Goal: Complete application form

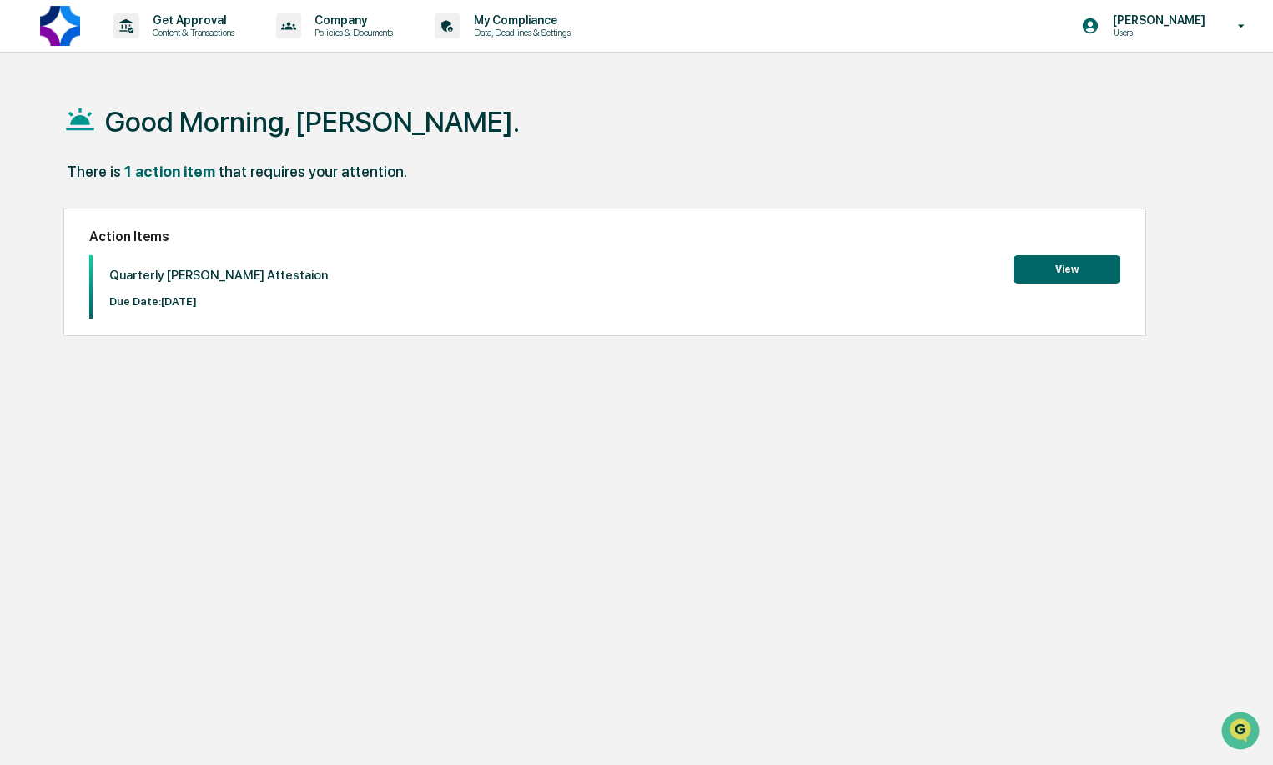
click at [1065, 272] on button "View" at bounding box center [1067, 269] width 107 height 28
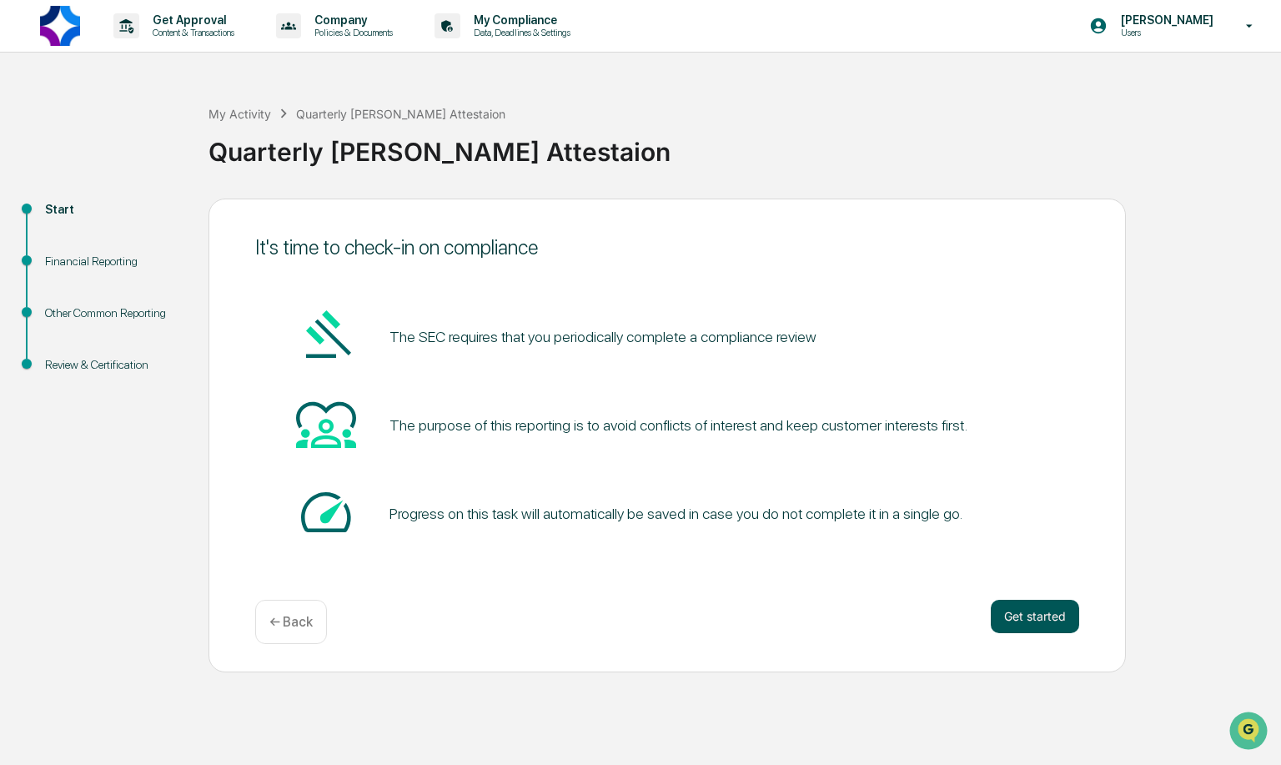
click at [1055, 615] on button "Get started" at bounding box center [1035, 616] width 88 height 33
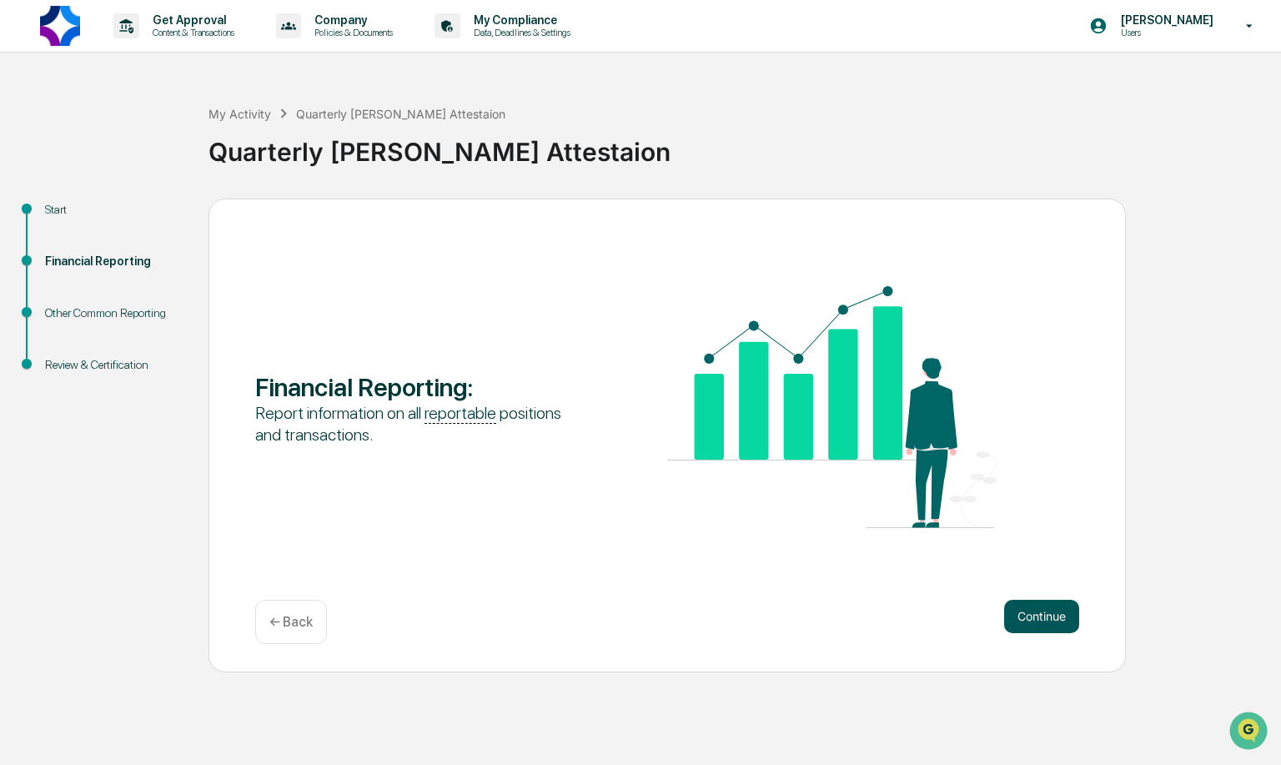
click at [1051, 620] on button "Continue" at bounding box center [1041, 616] width 75 height 33
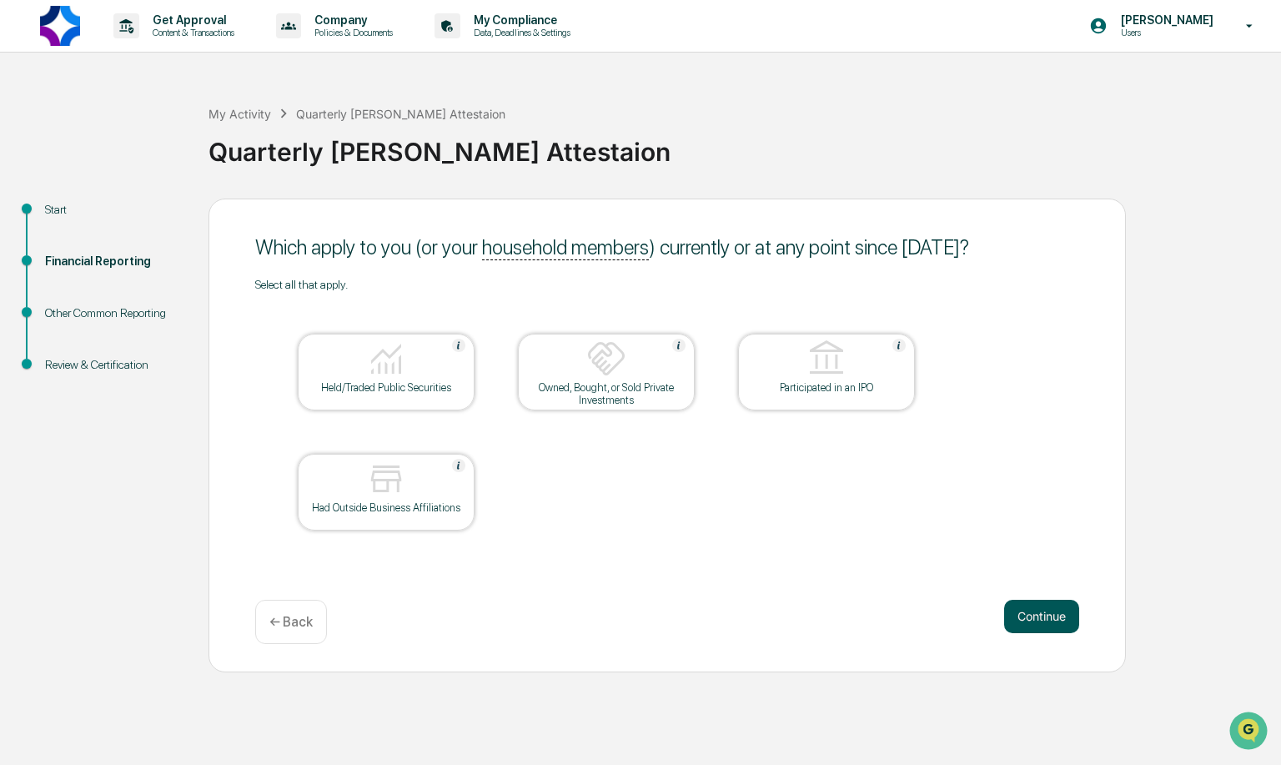
click at [1047, 623] on button "Continue" at bounding box center [1041, 616] width 75 height 33
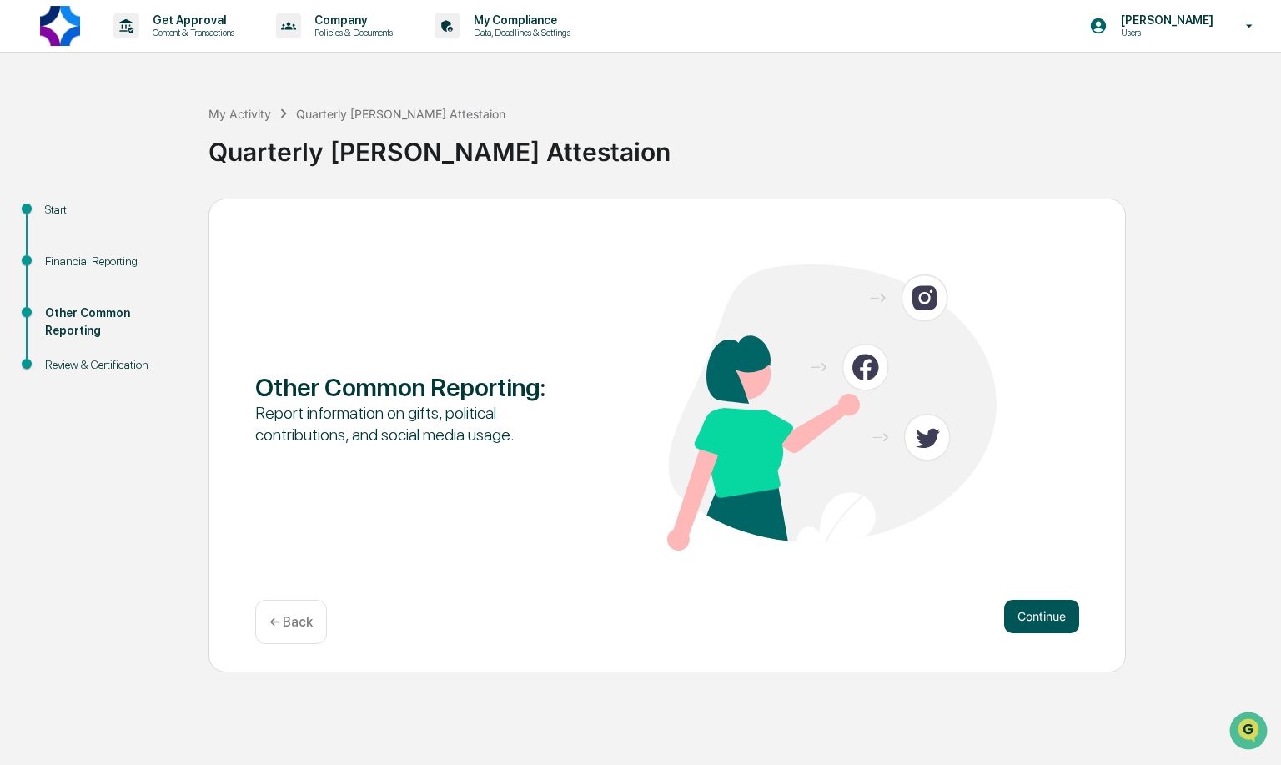
click at [1044, 621] on button "Continue" at bounding box center [1041, 616] width 75 height 33
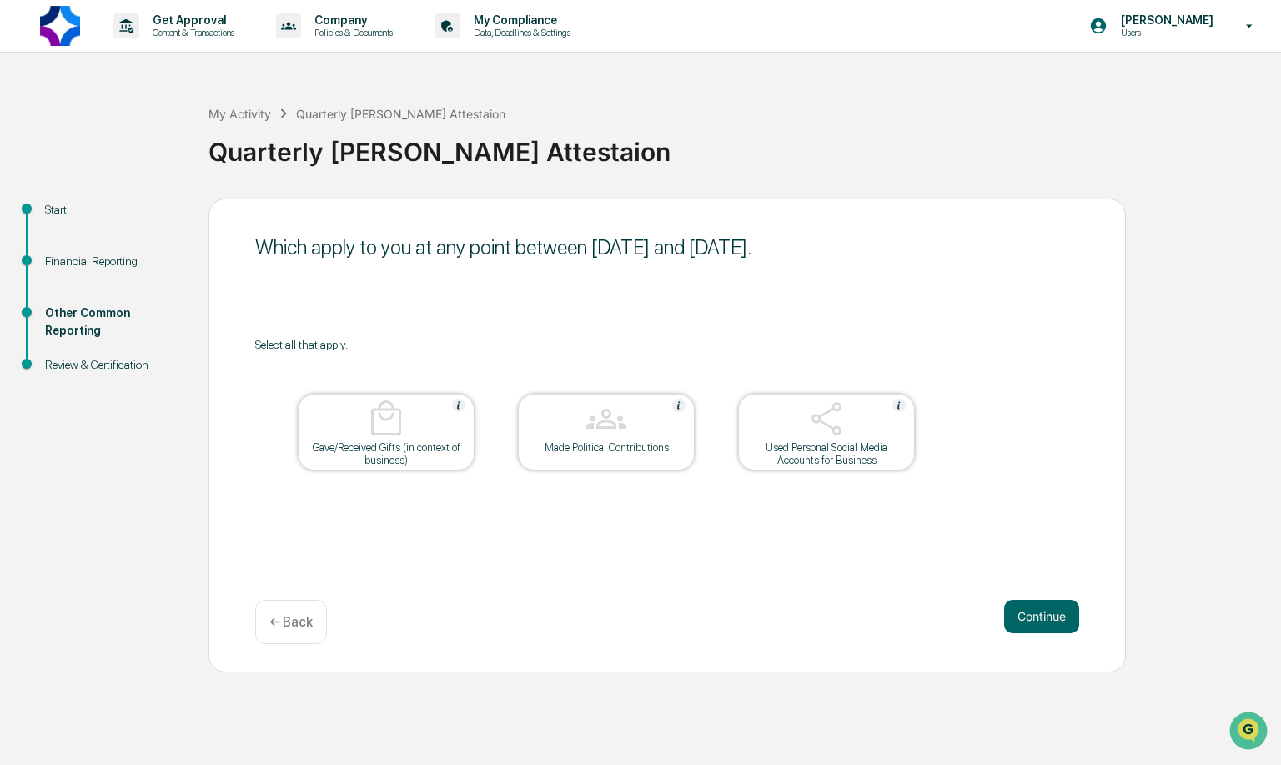
click at [1044, 621] on button "Continue" at bounding box center [1041, 616] width 75 height 33
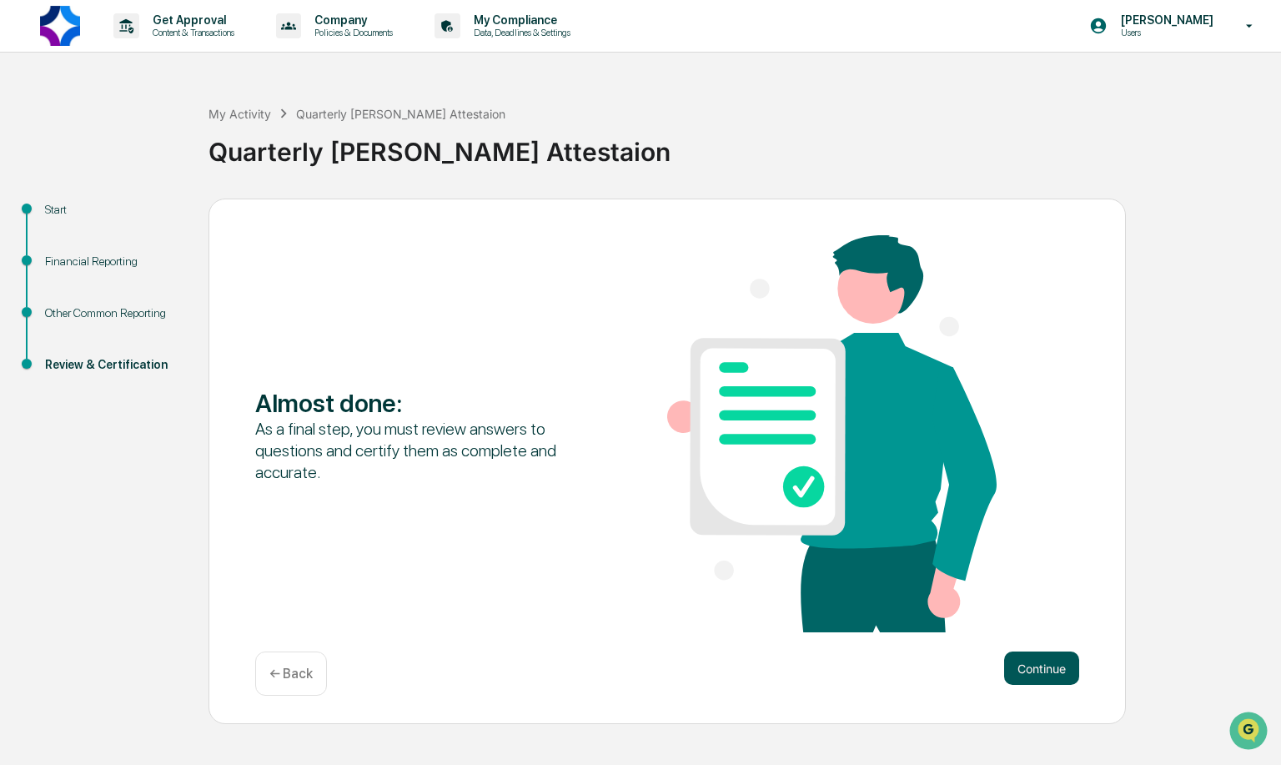
click at [1039, 656] on button "Continue" at bounding box center [1041, 668] width 75 height 33
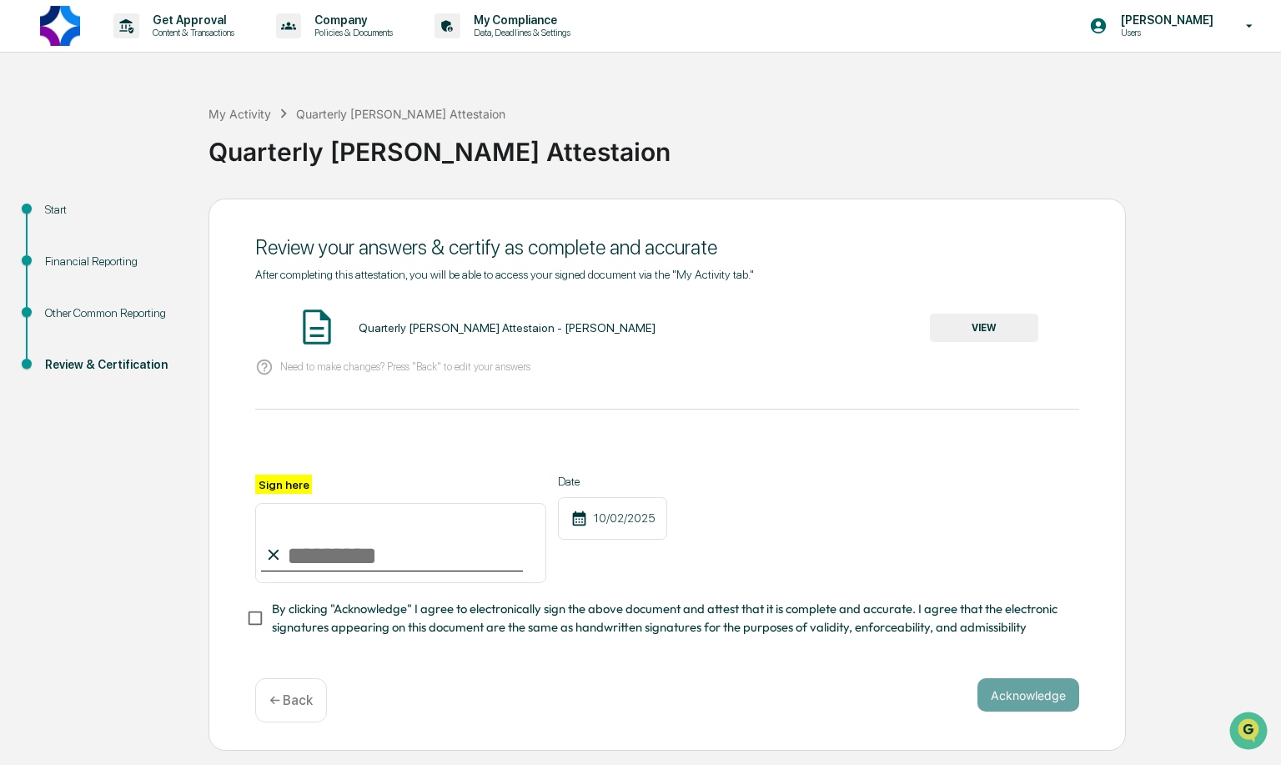
click at [383, 551] on input "Sign here" at bounding box center [400, 543] width 291 height 80
type input "**********"
click at [1027, 696] on button "Acknowledge" at bounding box center [1029, 694] width 102 height 33
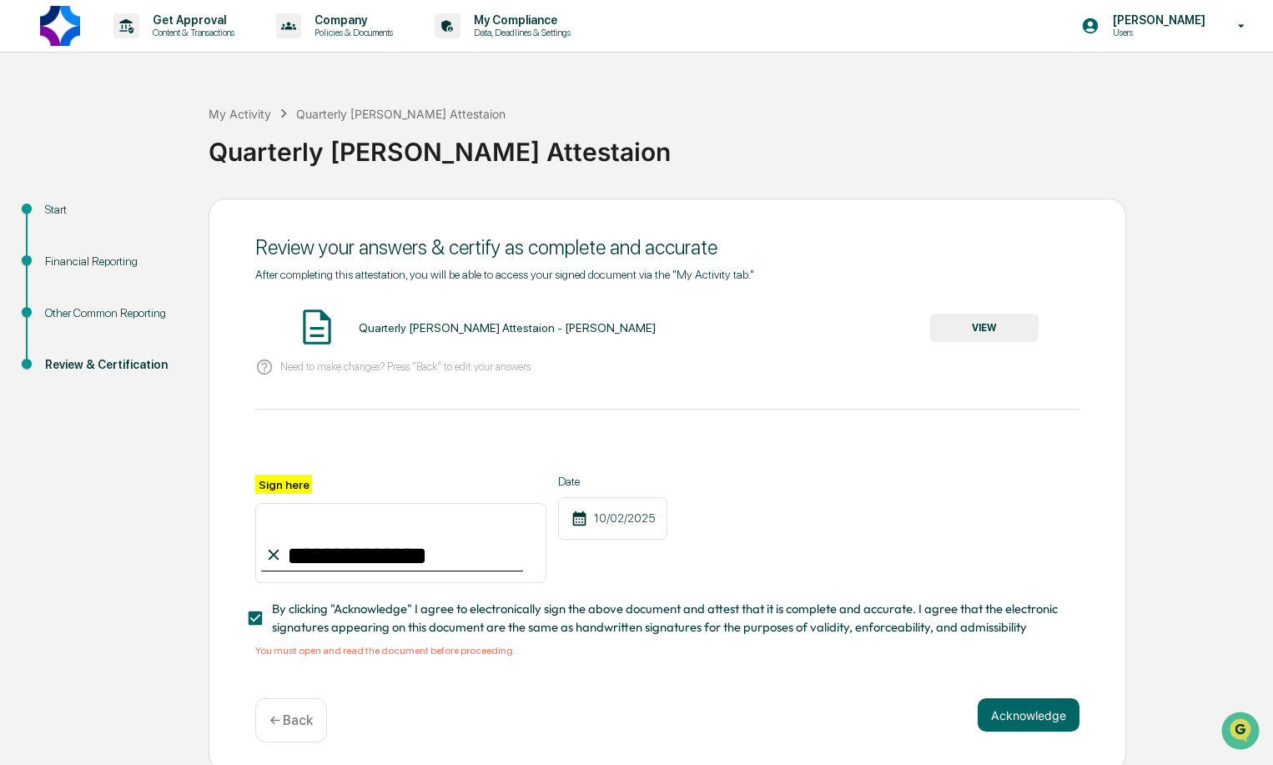
click at [972, 325] on button "VIEW" at bounding box center [984, 328] width 108 height 28
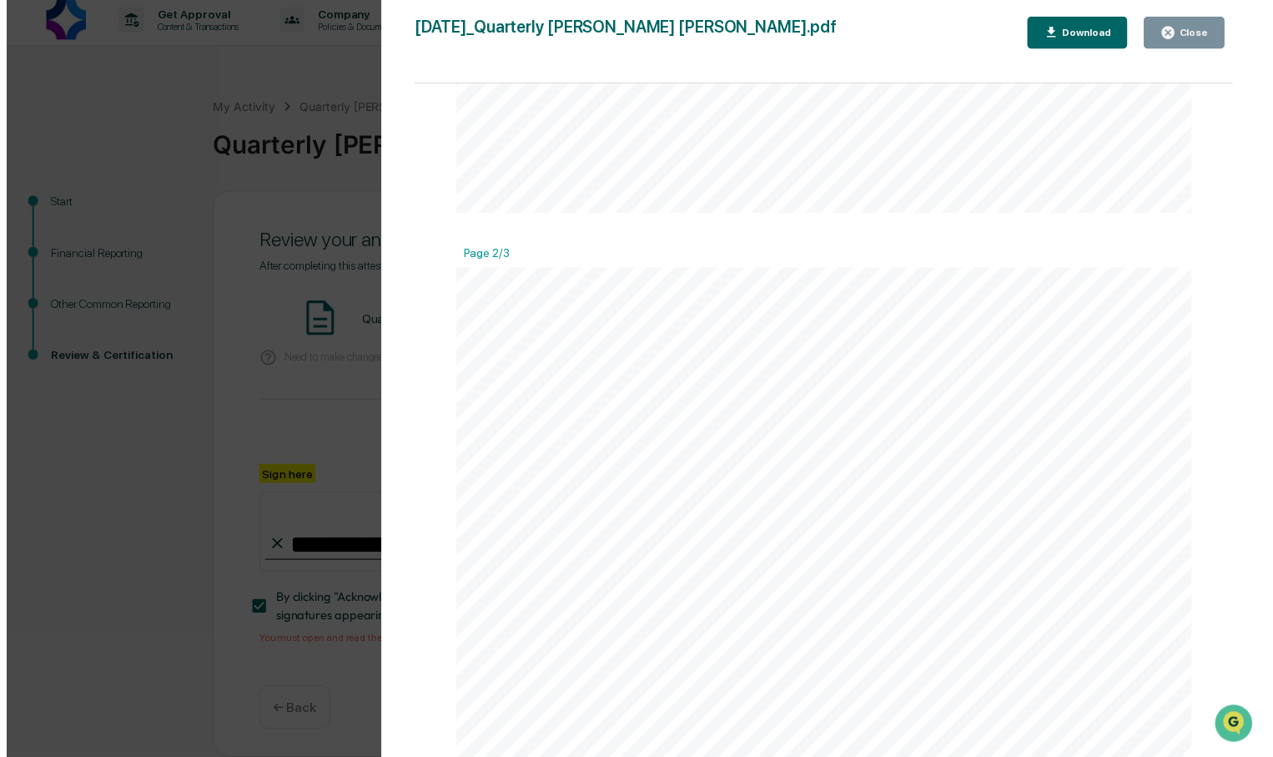
scroll to position [1039, 0]
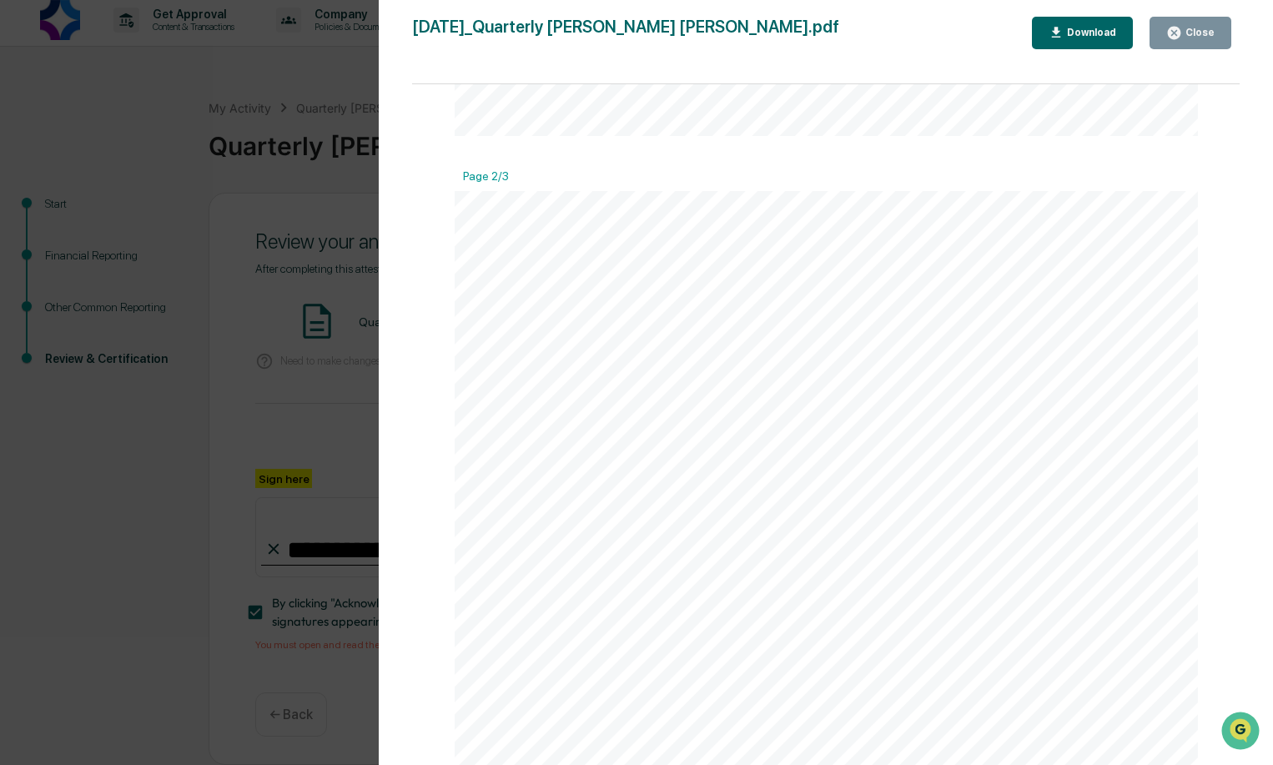
click at [1197, 32] on div "Close" at bounding box center [1198, 33] width 33 height 12
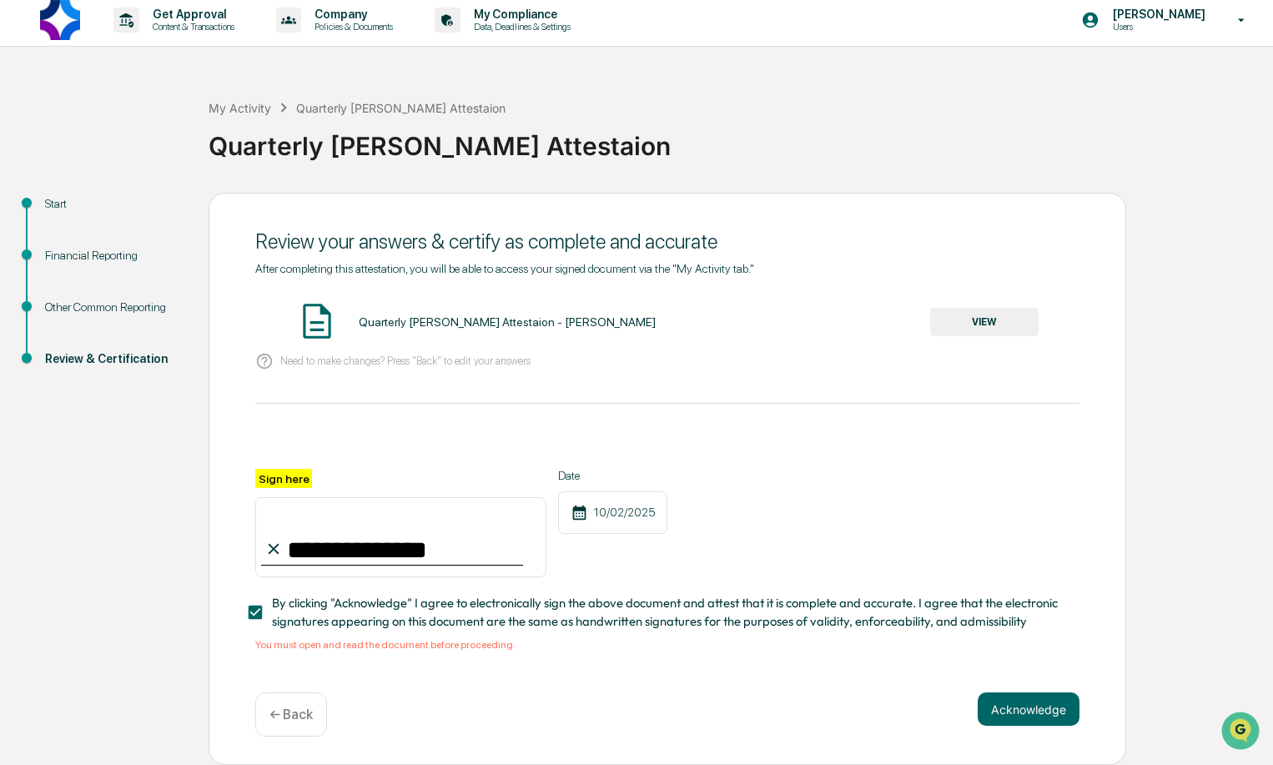
click at [288, 717] on p "← Back" at bounding box center [290, 715] width 43 height 16
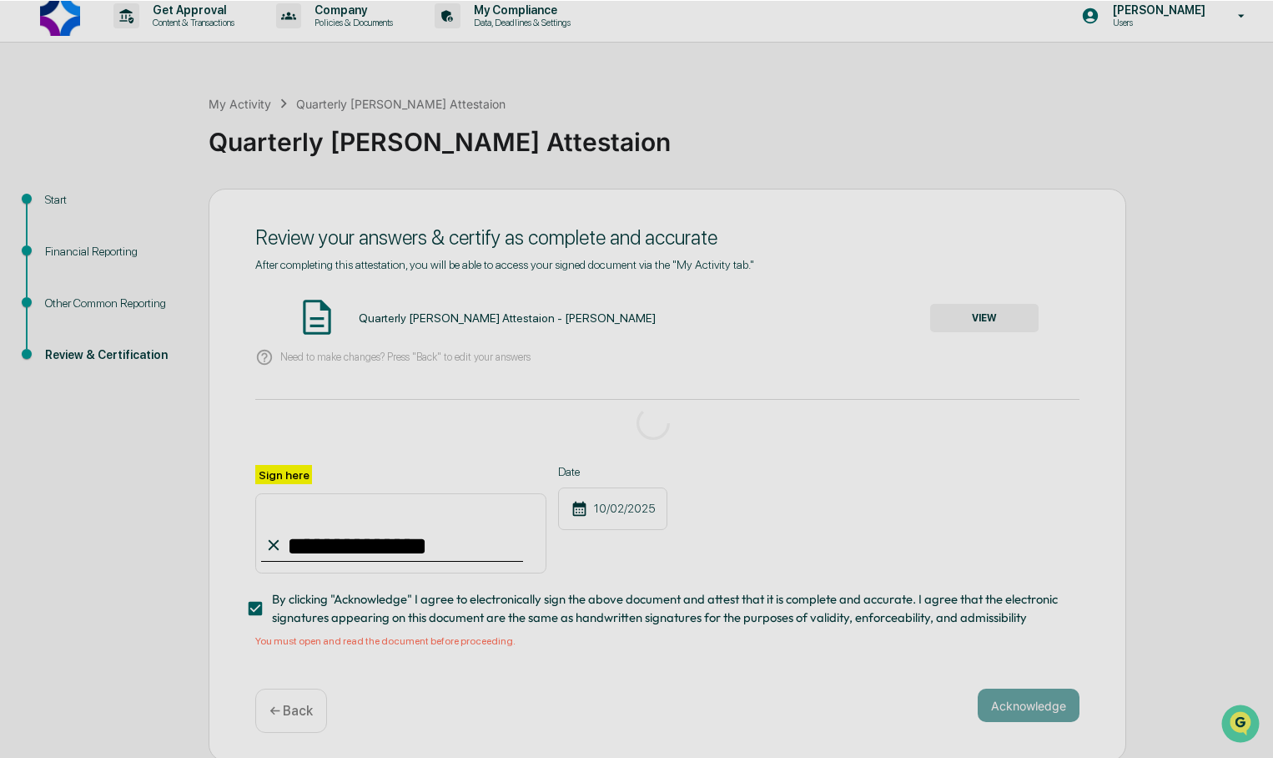
scroll to position [0, 0]
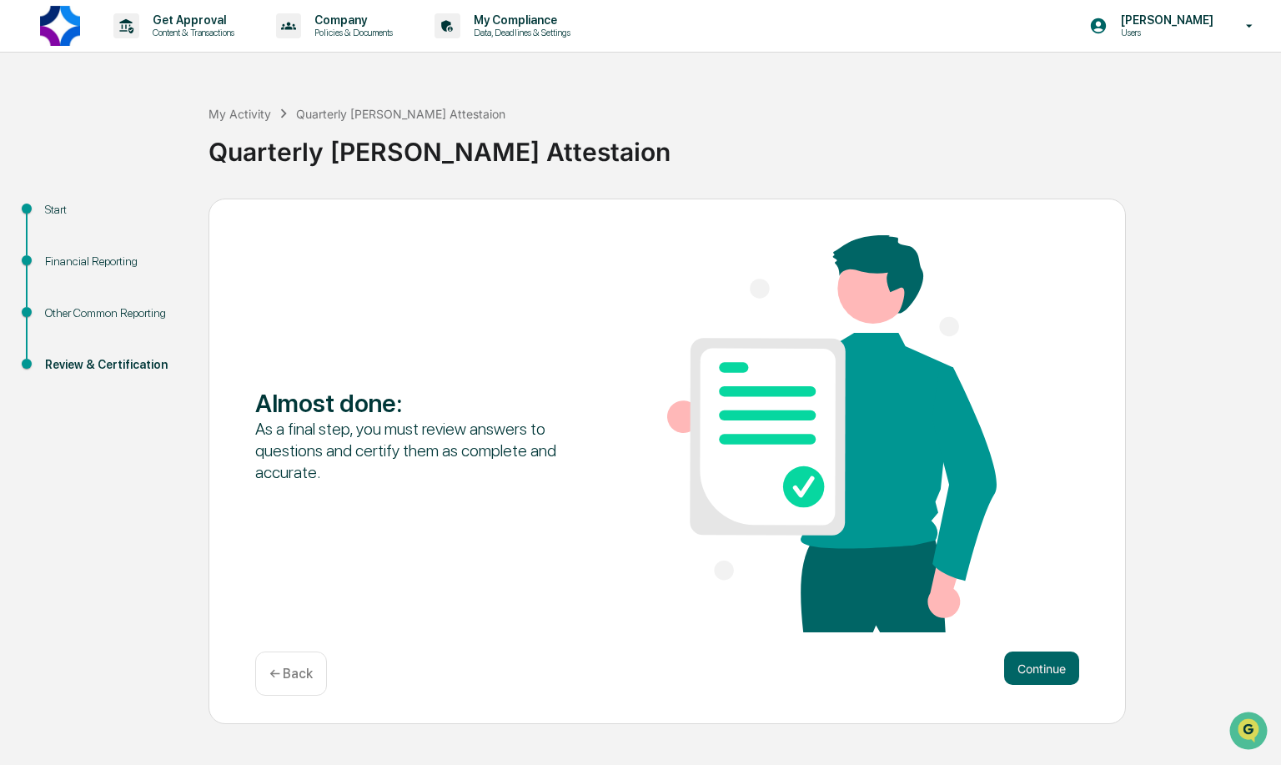
click at [284, 654] on div "← Back" at bounding box center [291, 674] width 72 height 44
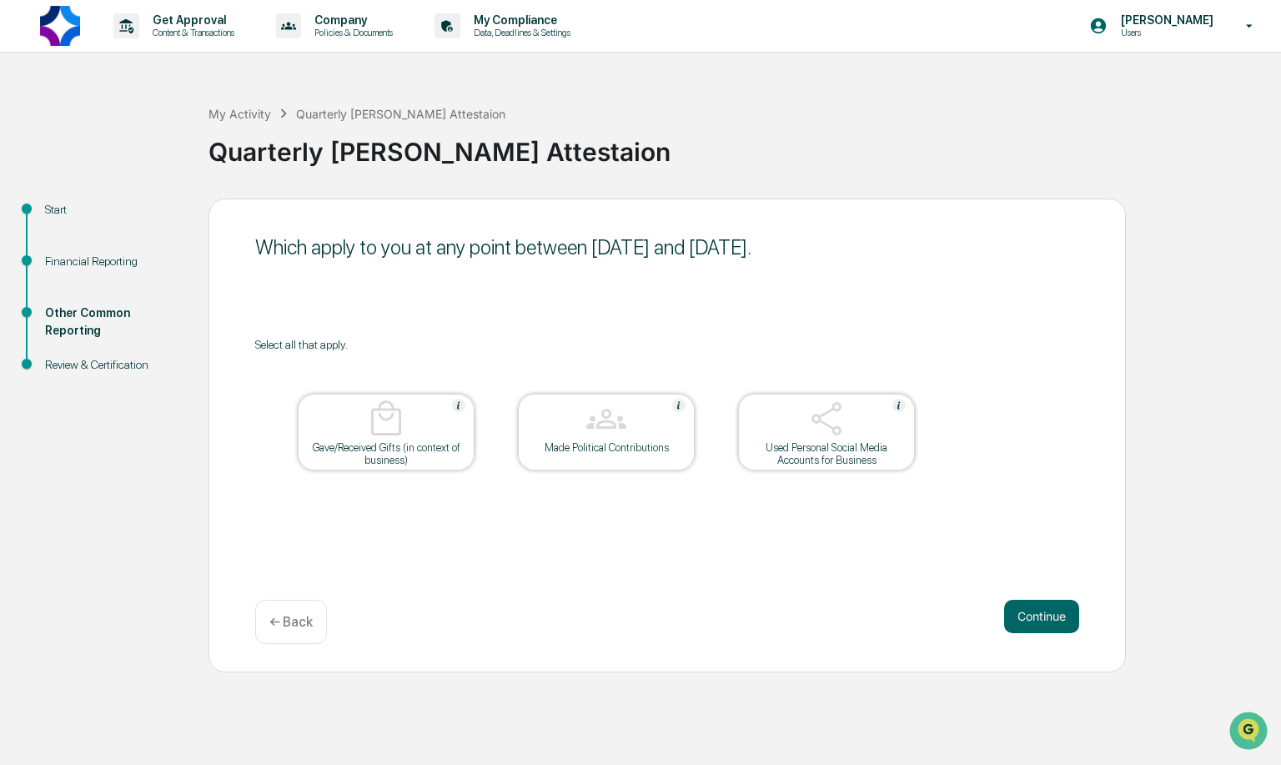
click at [294, 643] on div "← Back" at bounding box center [291, 622] width 72 height 44
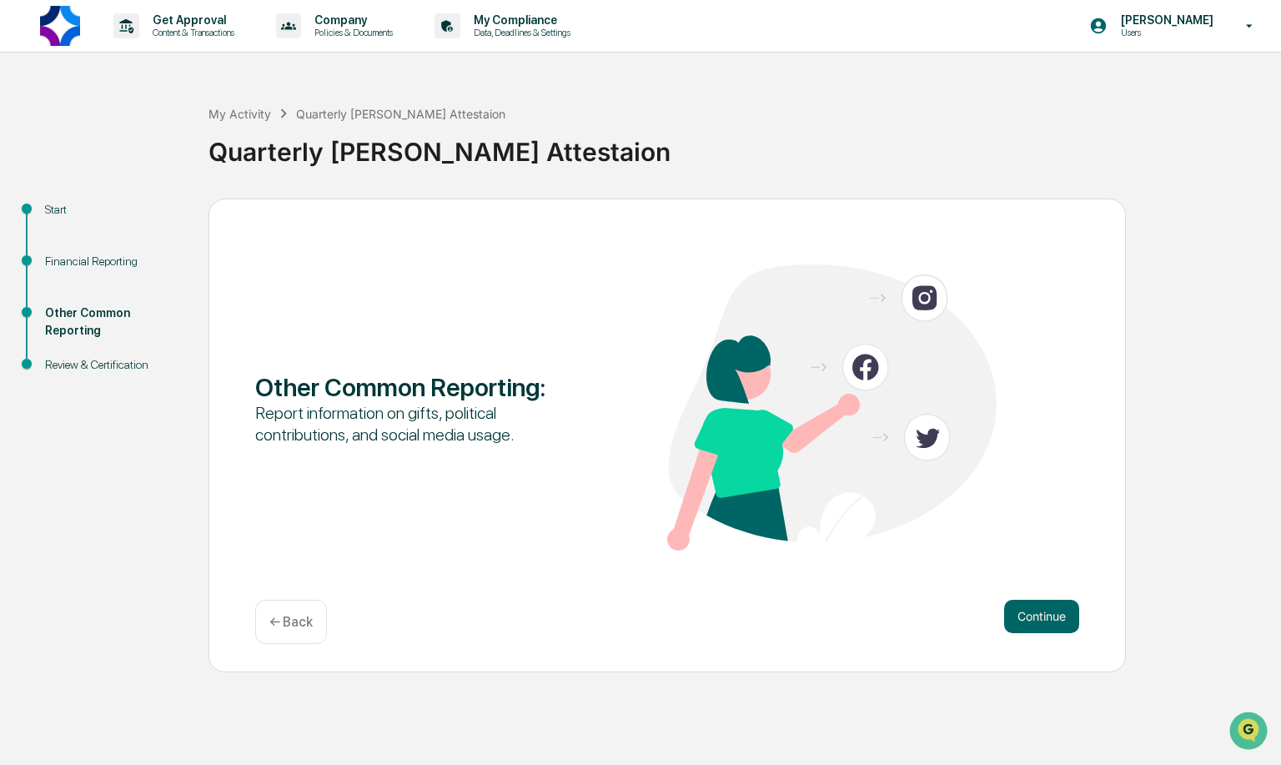
click at [290, 627] on p "← Back" at bounding box center [290, 622] width 43 height 16
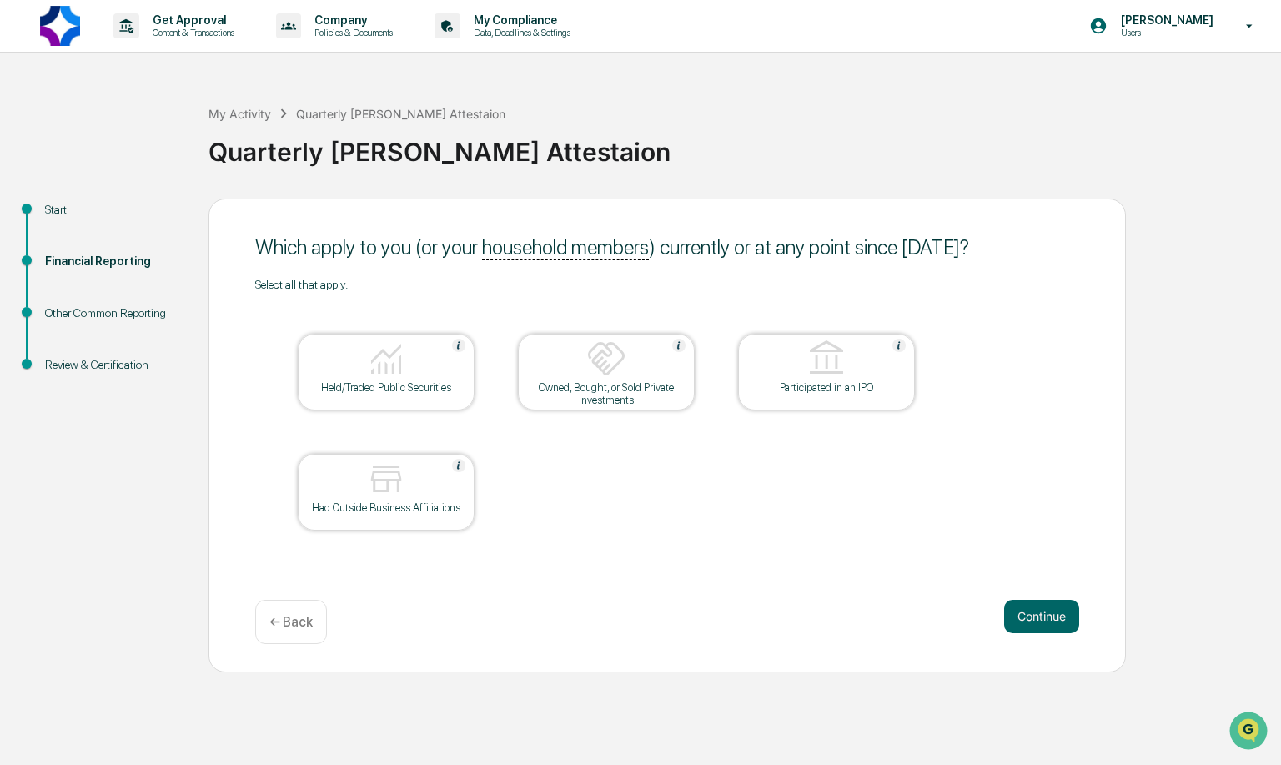
click at [402, 368] on img at bounding box center [386, 359] width 40 height 40
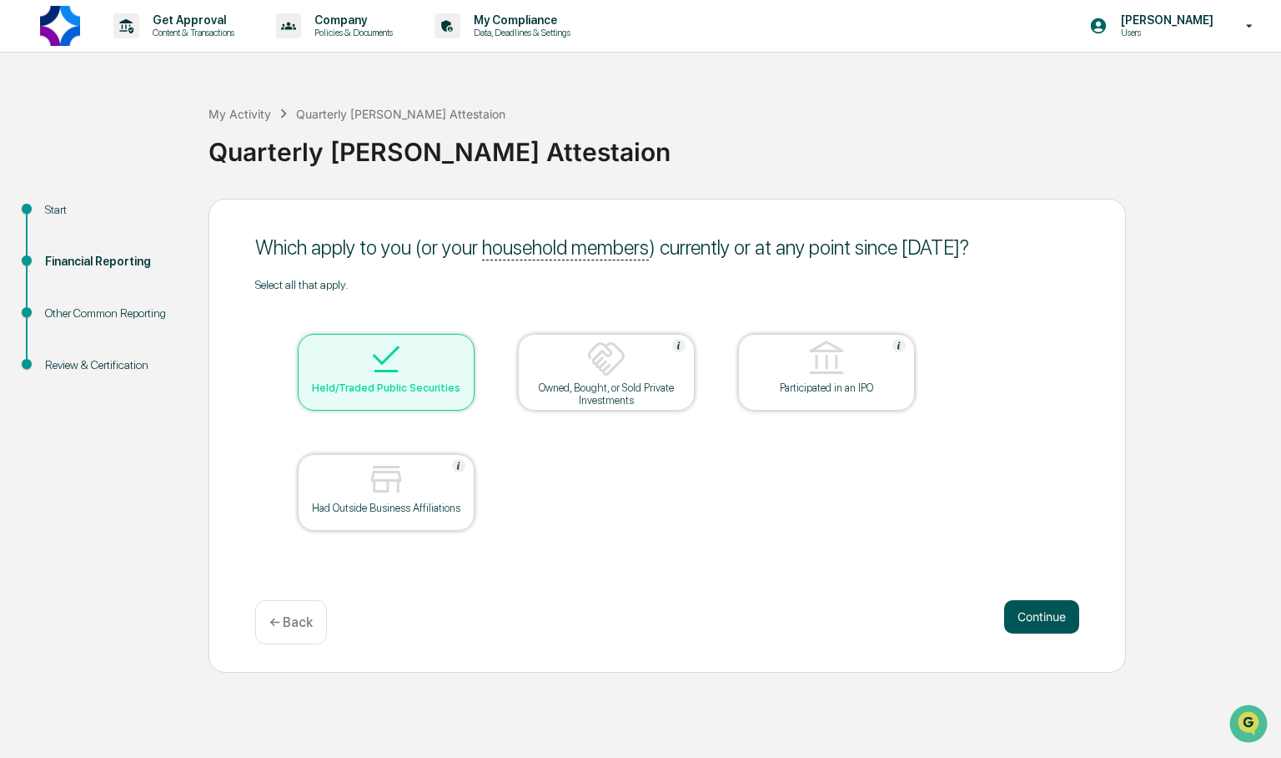
click at [1034, 624] on button "Continue" at bounding box center [1041, 616] width 75 height 33
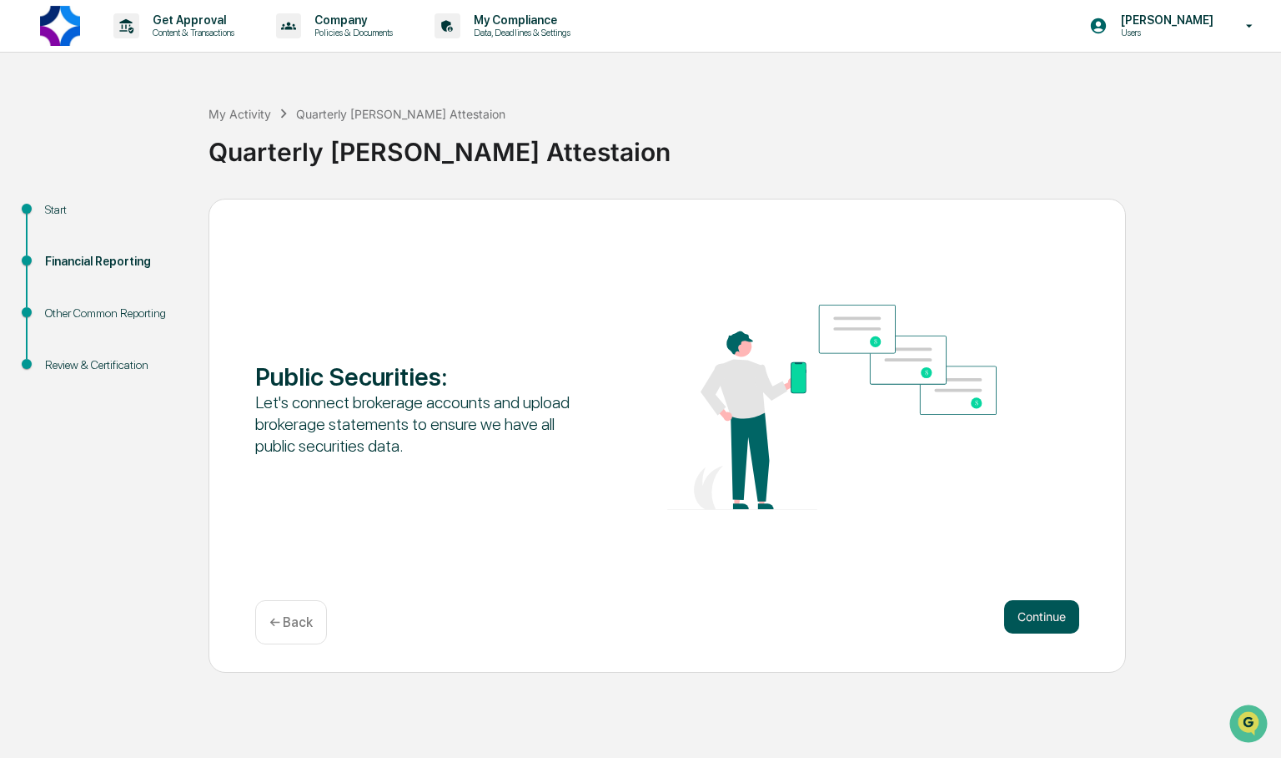
click at [1033, 624] on button "Continue" at bounding box center [1041, 616] width 75 height 33
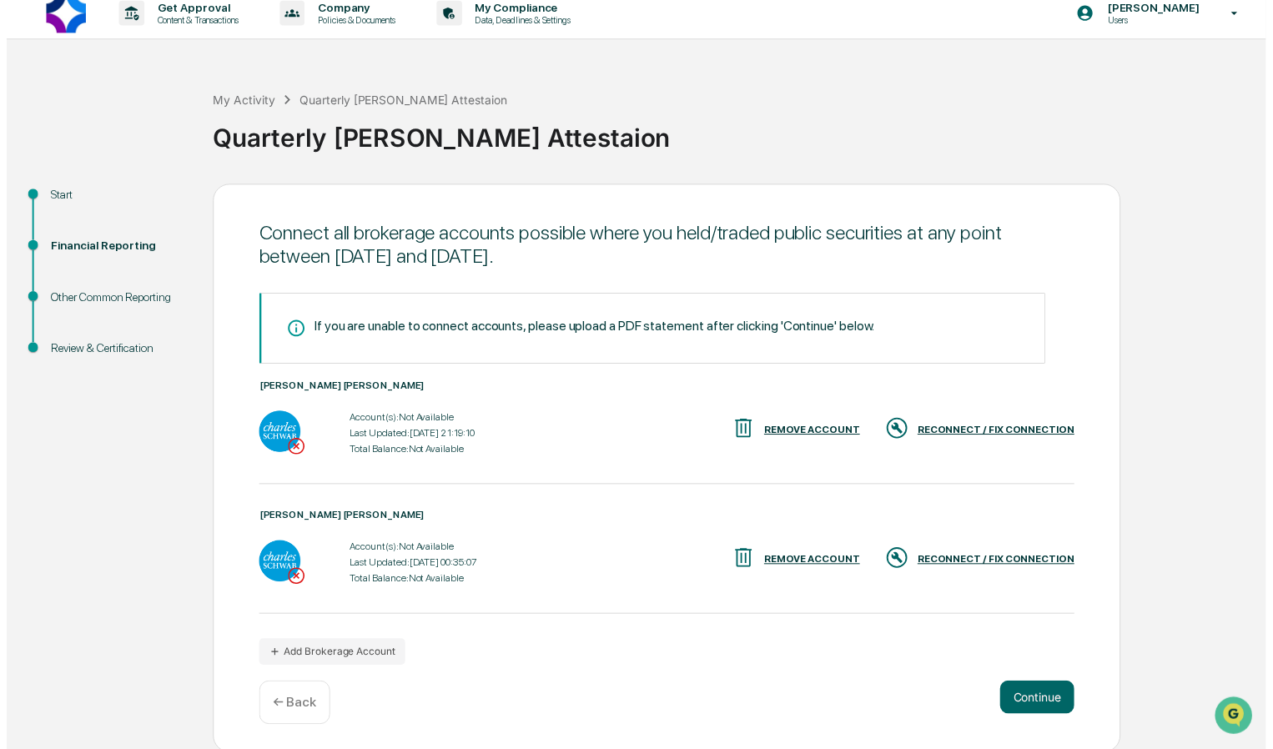
scroll to position [16, 0]
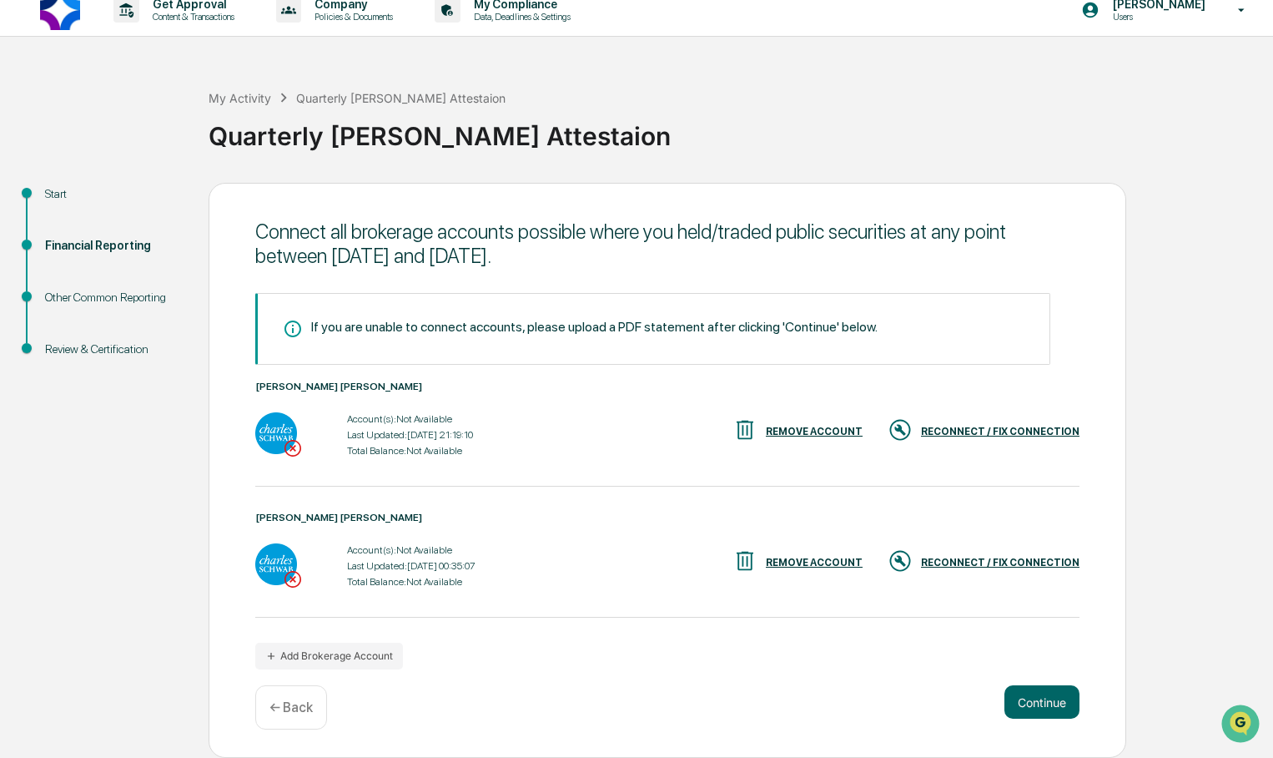
click at [1029, 429] on div "RECONNECT / FIX CONNECTION" at bounding box center [1000, 431] width 159 height 12
click at [1051, 707] on button "Continue" at bounding box center [1041, 701] width 75 height 33
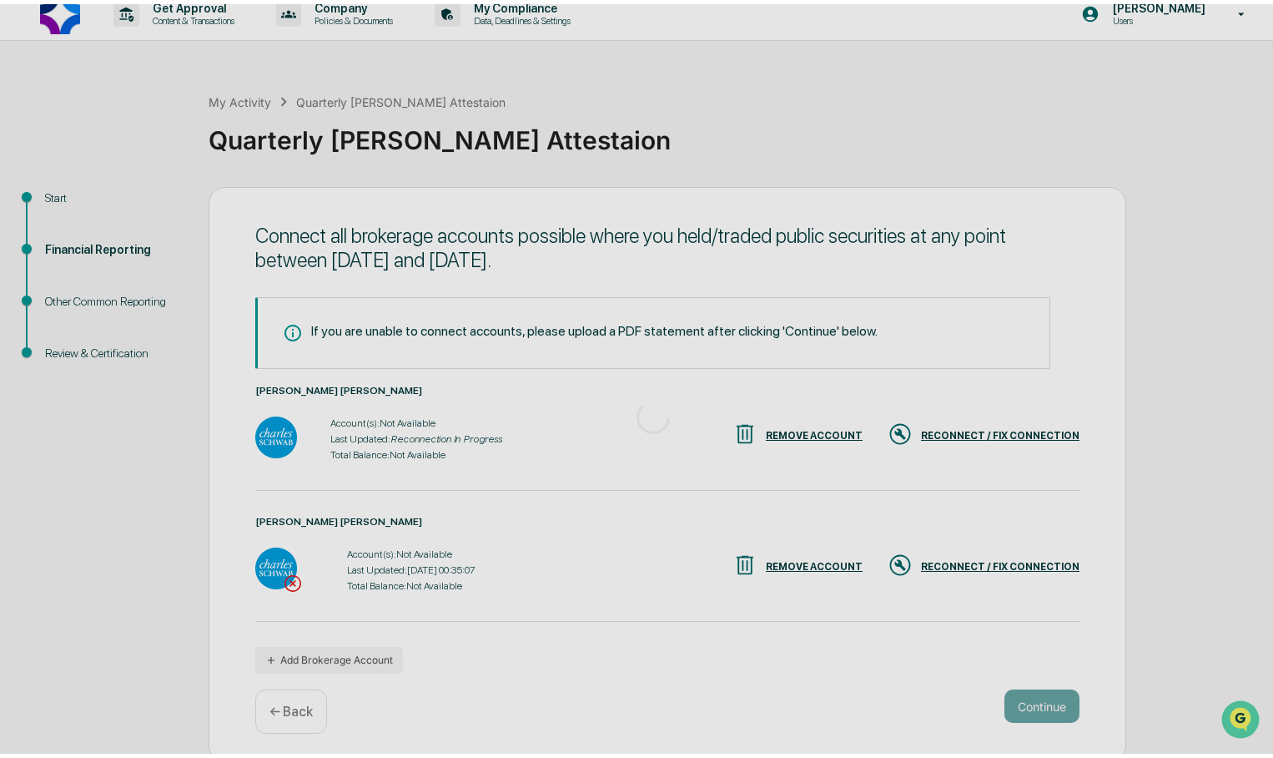
scroll to position [0, 0]
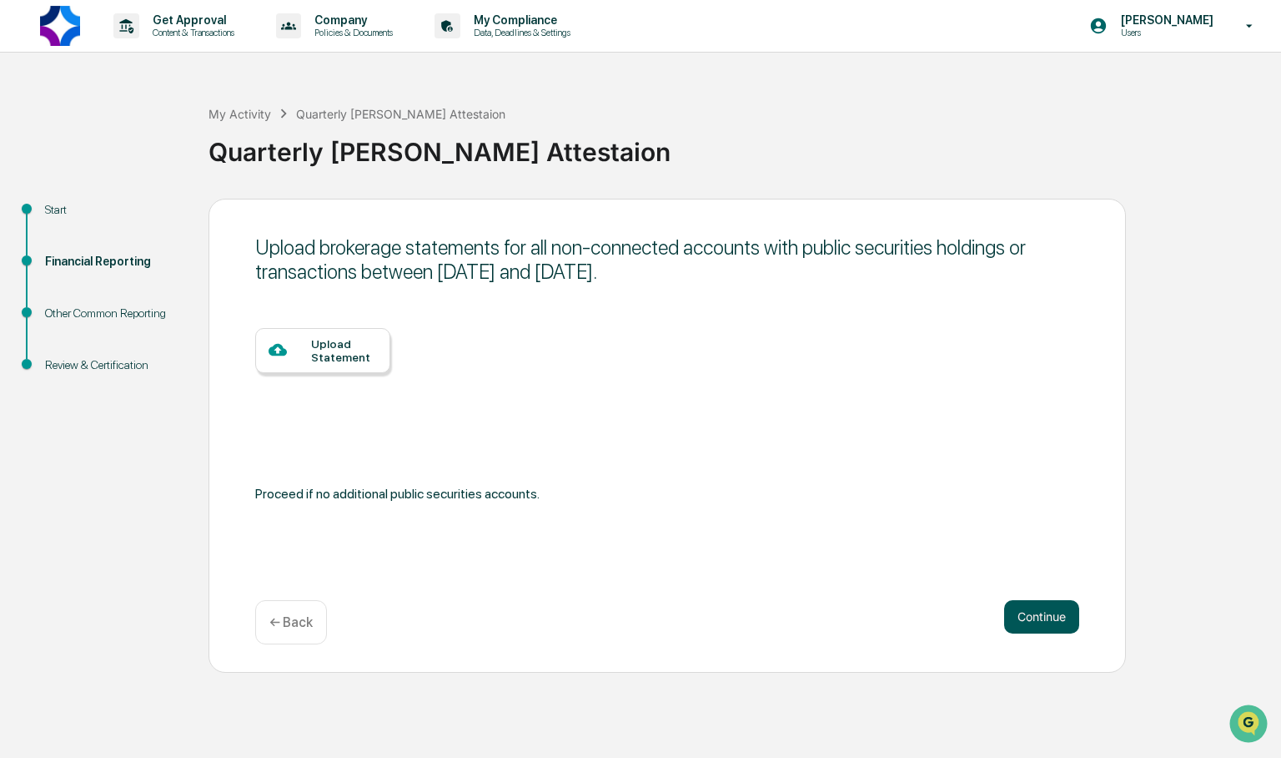
click at [1054, 612] on button "Continue" at bounding box center [1041, 616] width 75 height 33
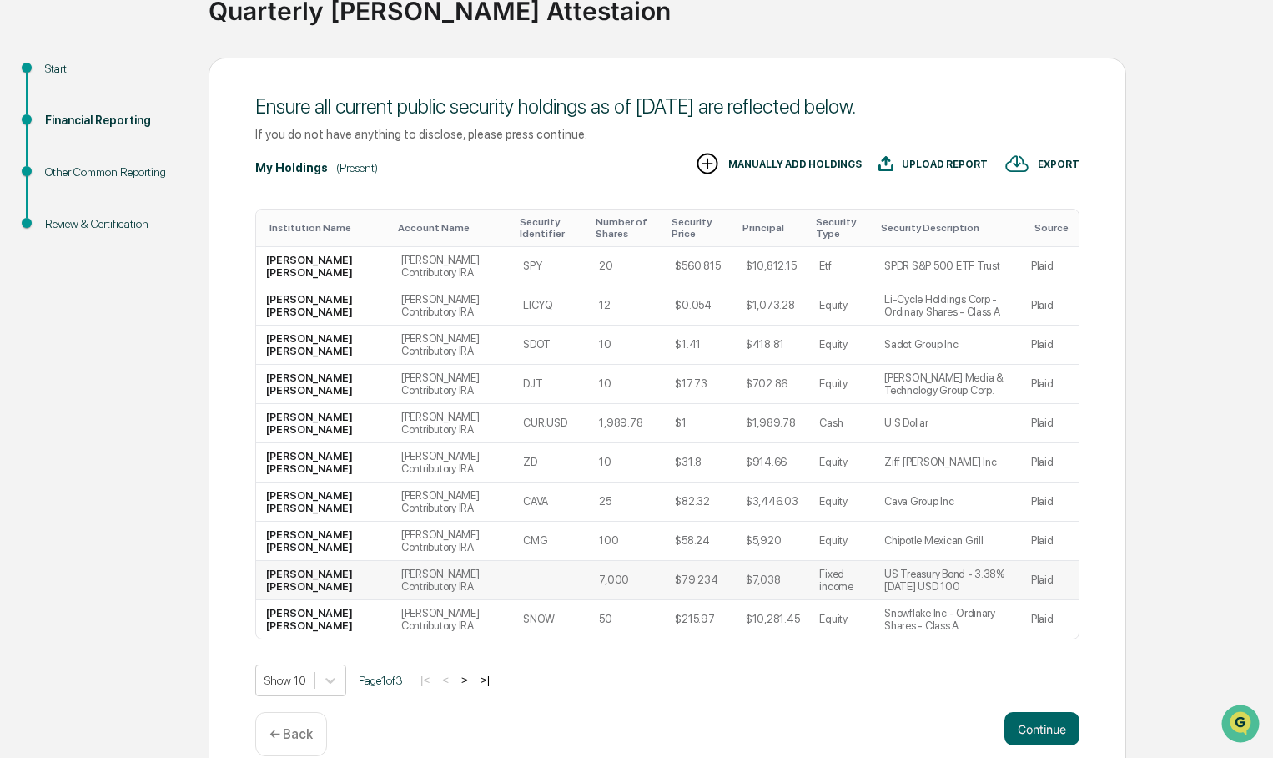
scroll to position [167, 0]
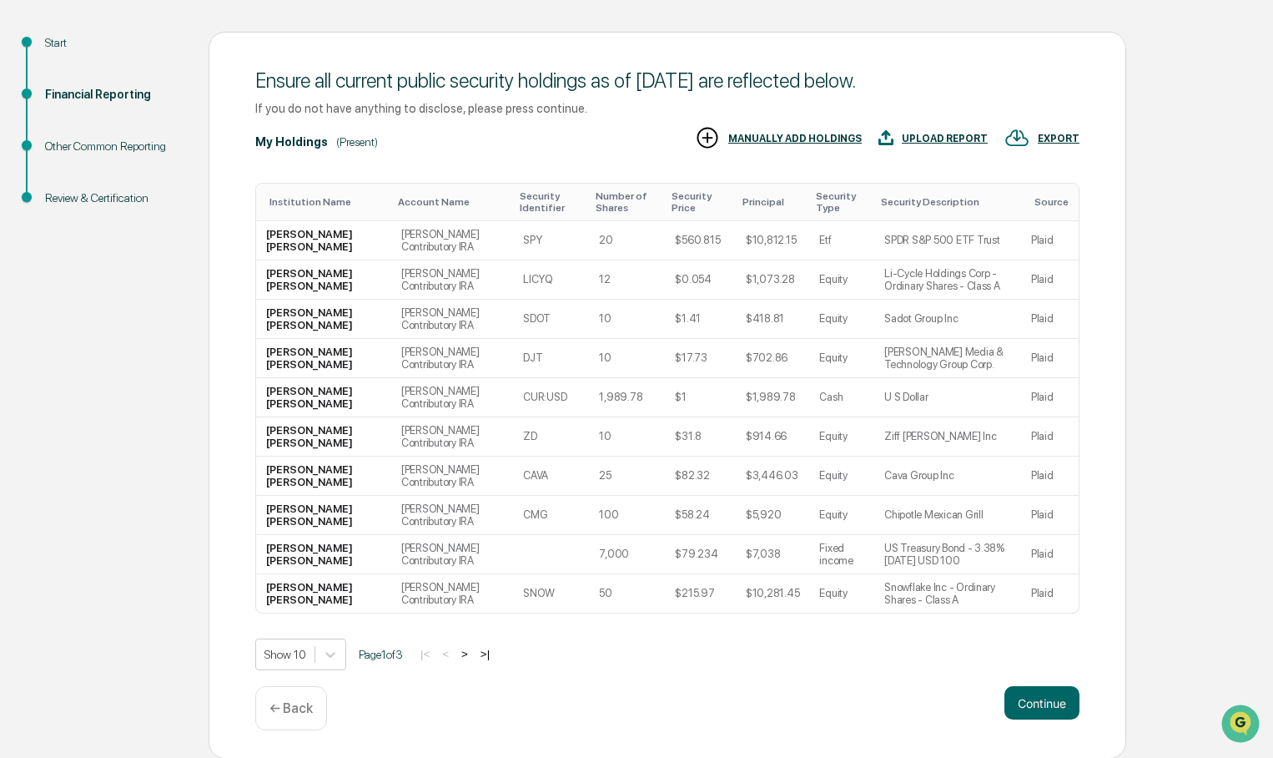
click at [473, 654] on button ">" at bounding box center [464, 654] width 17 height 14
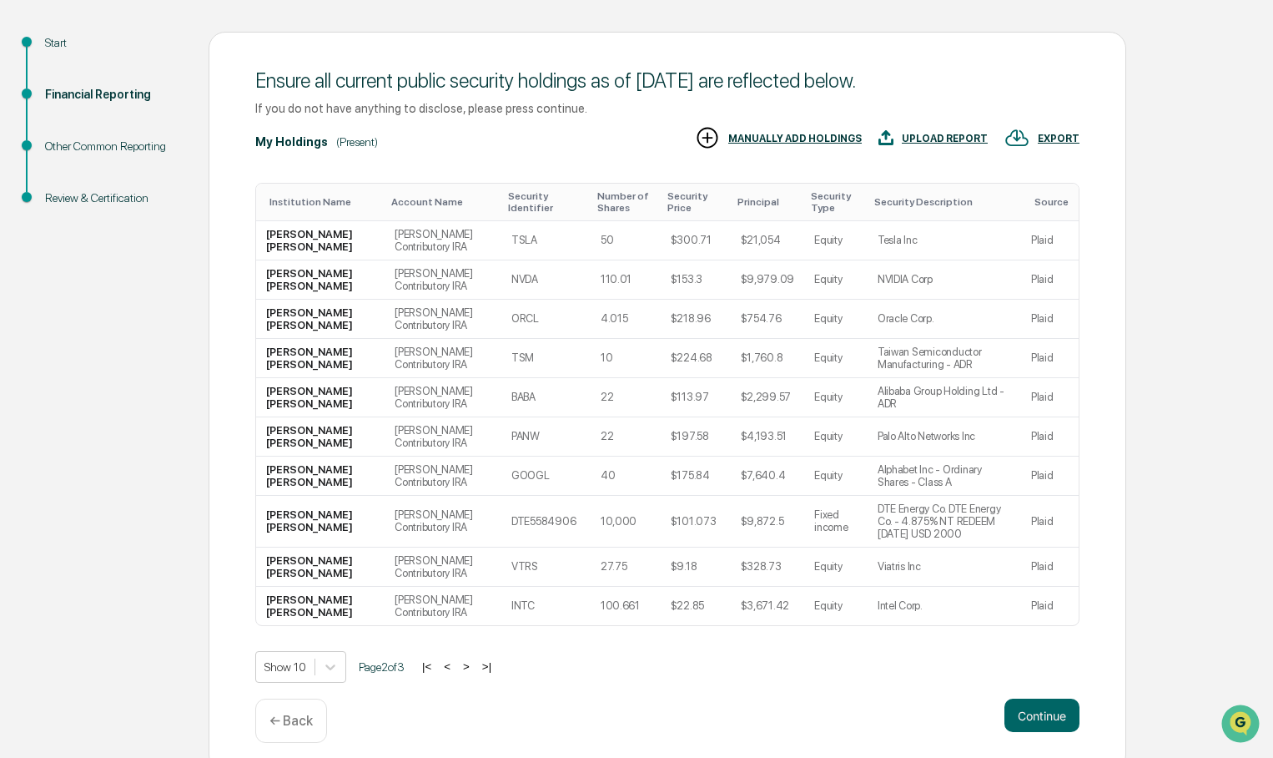
click at [450, 659] on button "<" at bounding box center [447, 666] width 17 height 14
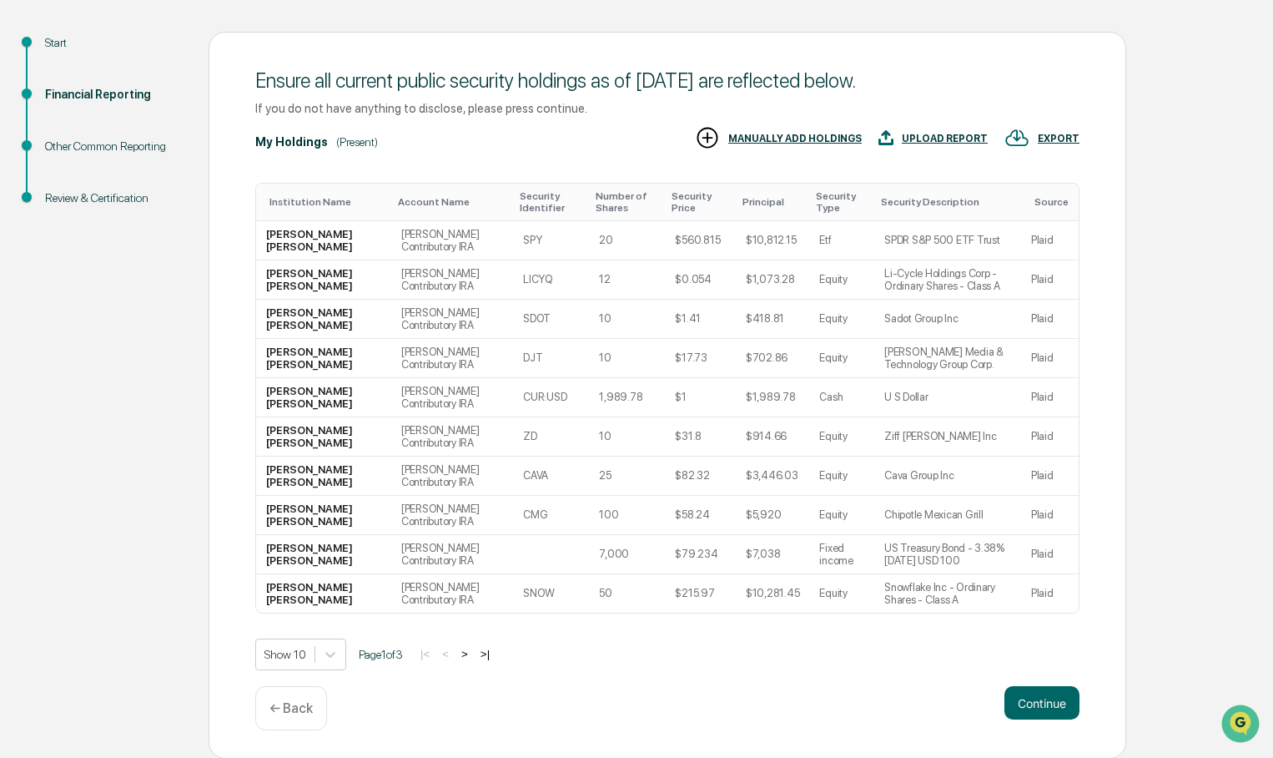
click at [472, 652] on button ">" at bounding box center [464, 654] width 17 height 14
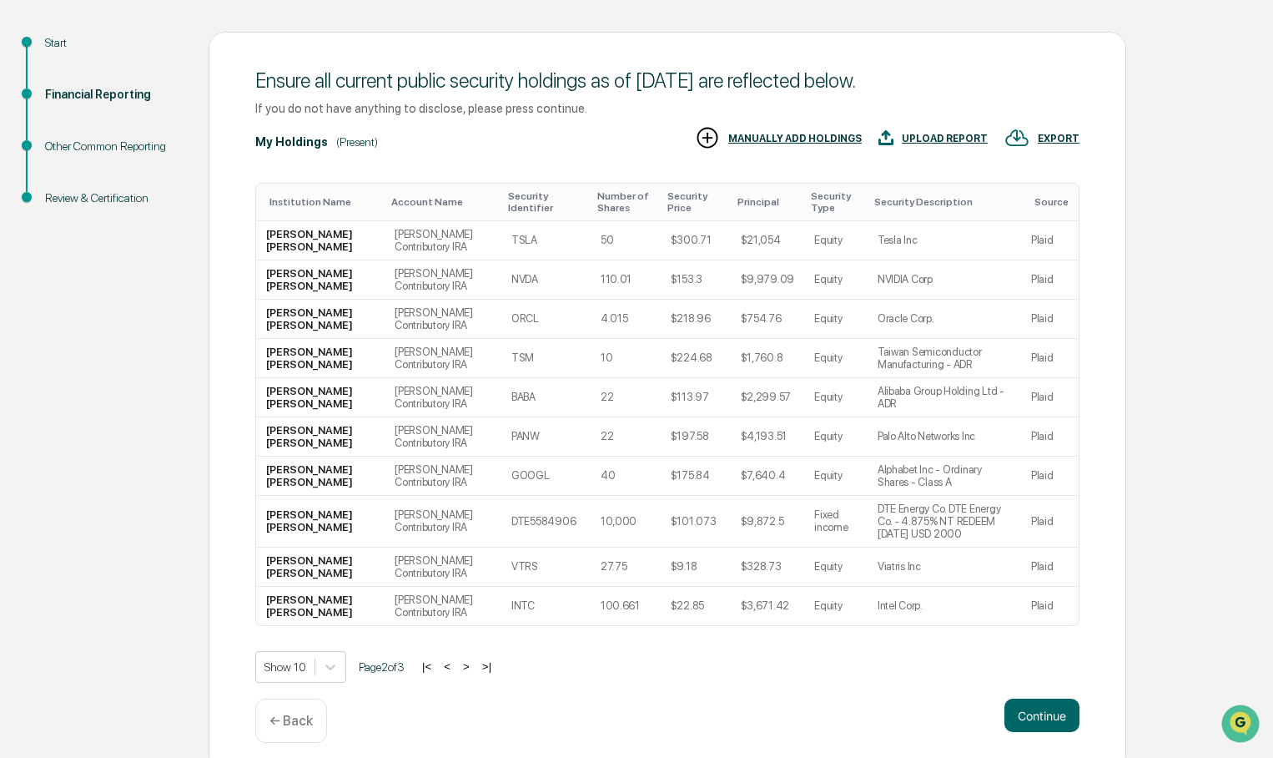
click at [470, 659] on button ">" at bounding box center [466, 666] width 17 height 14
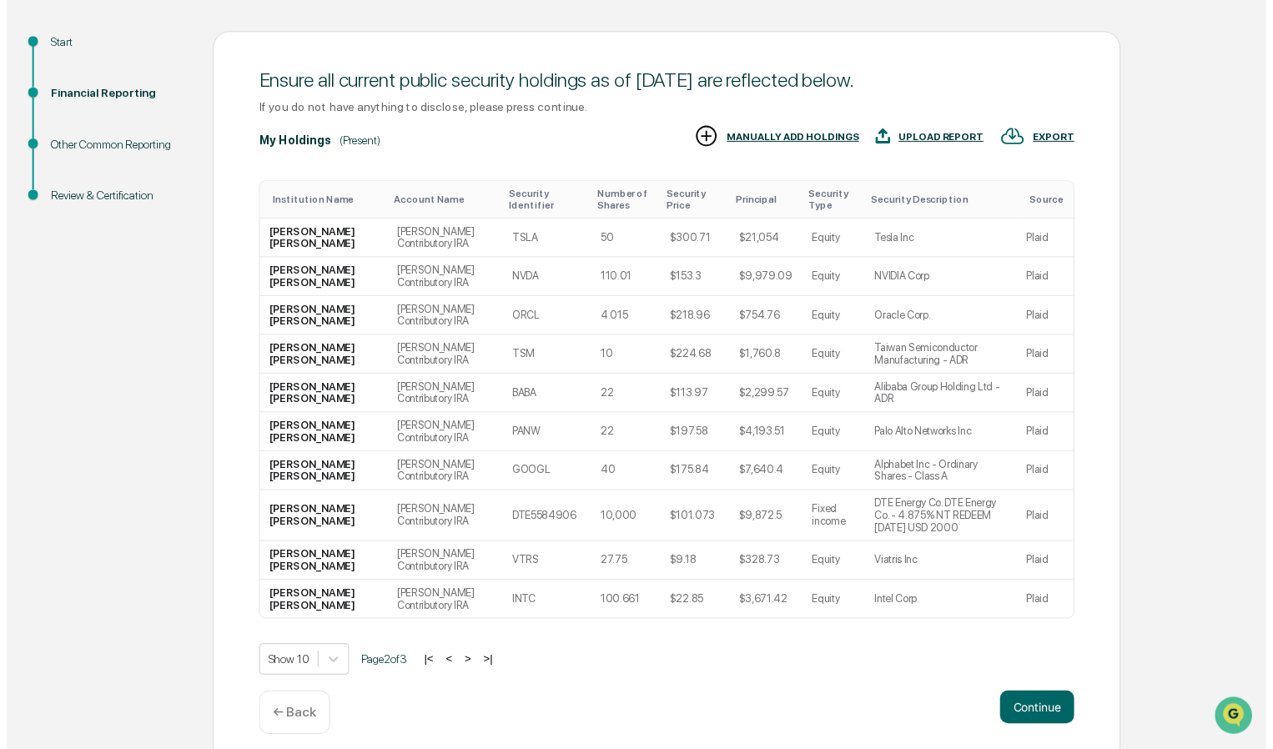
scroll to position [50, 0]
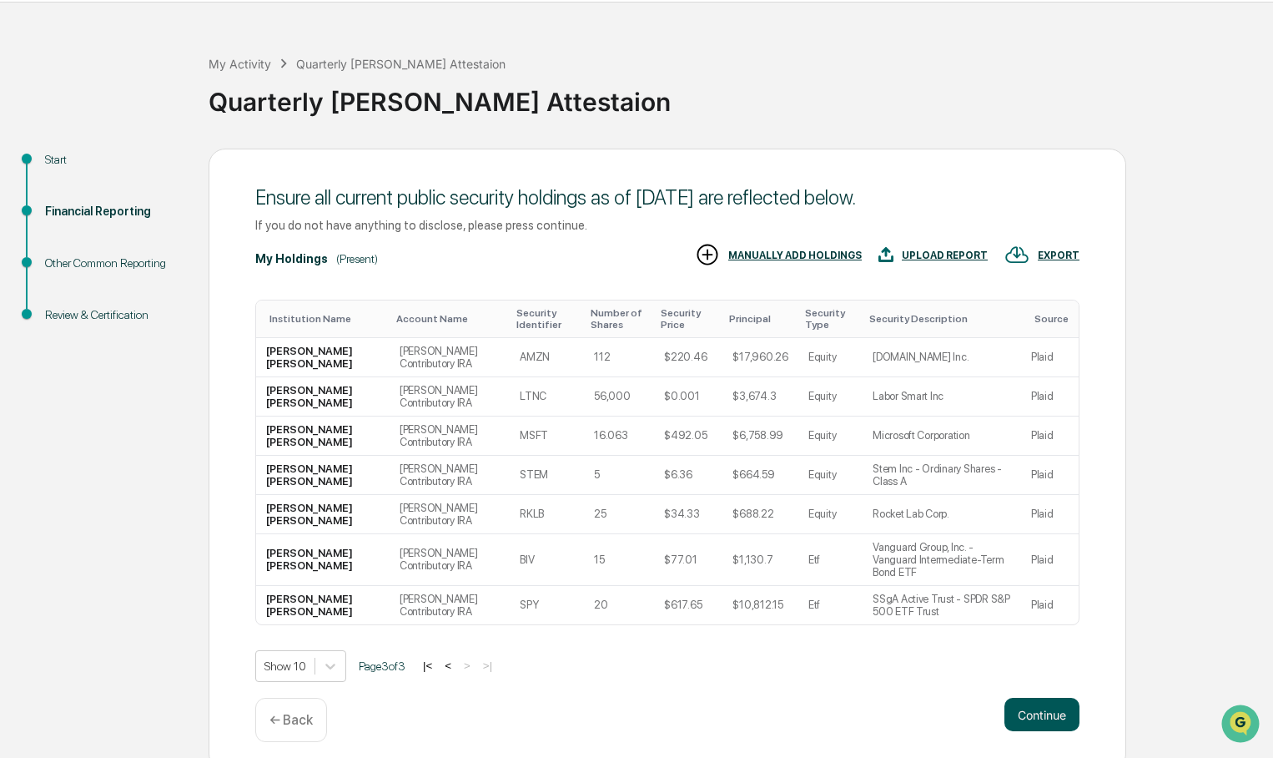
click at [1070, 702] on button "Continue" at bounding box center [1041, 713] width 75 height 33
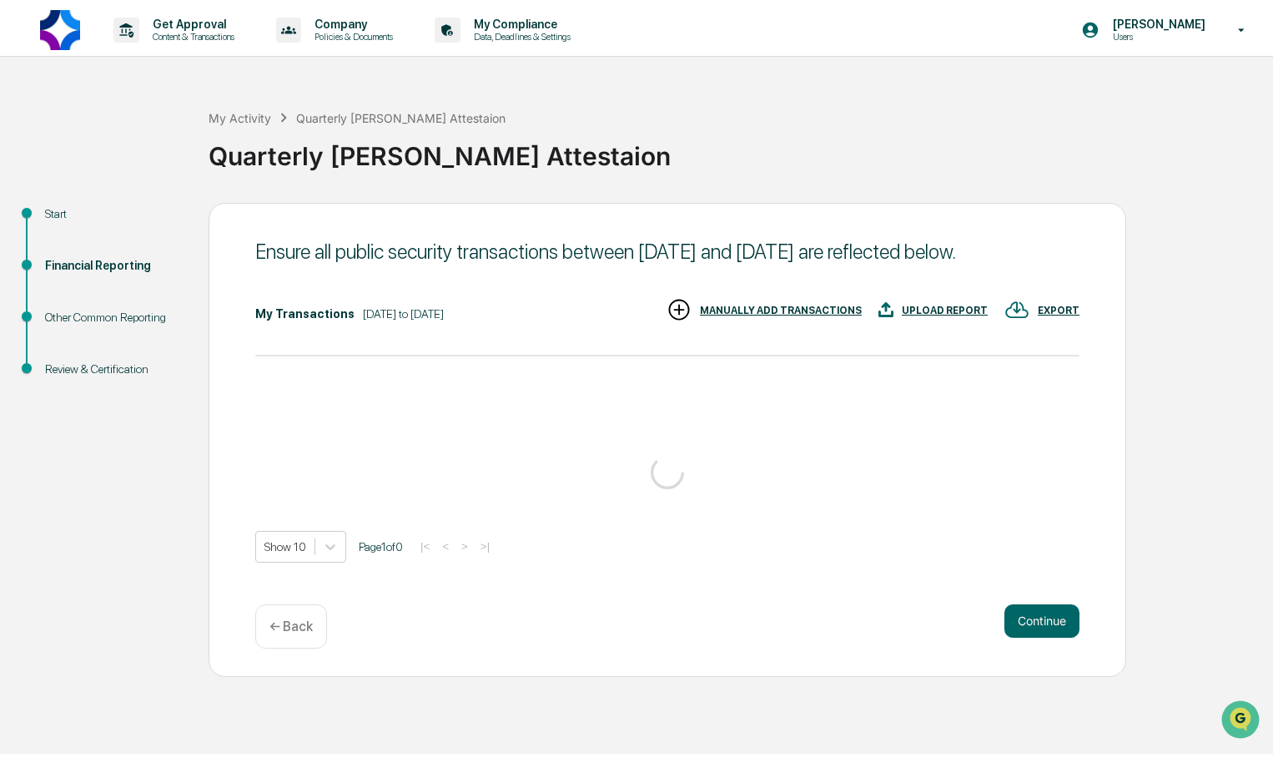
scroll to position [0, 0]
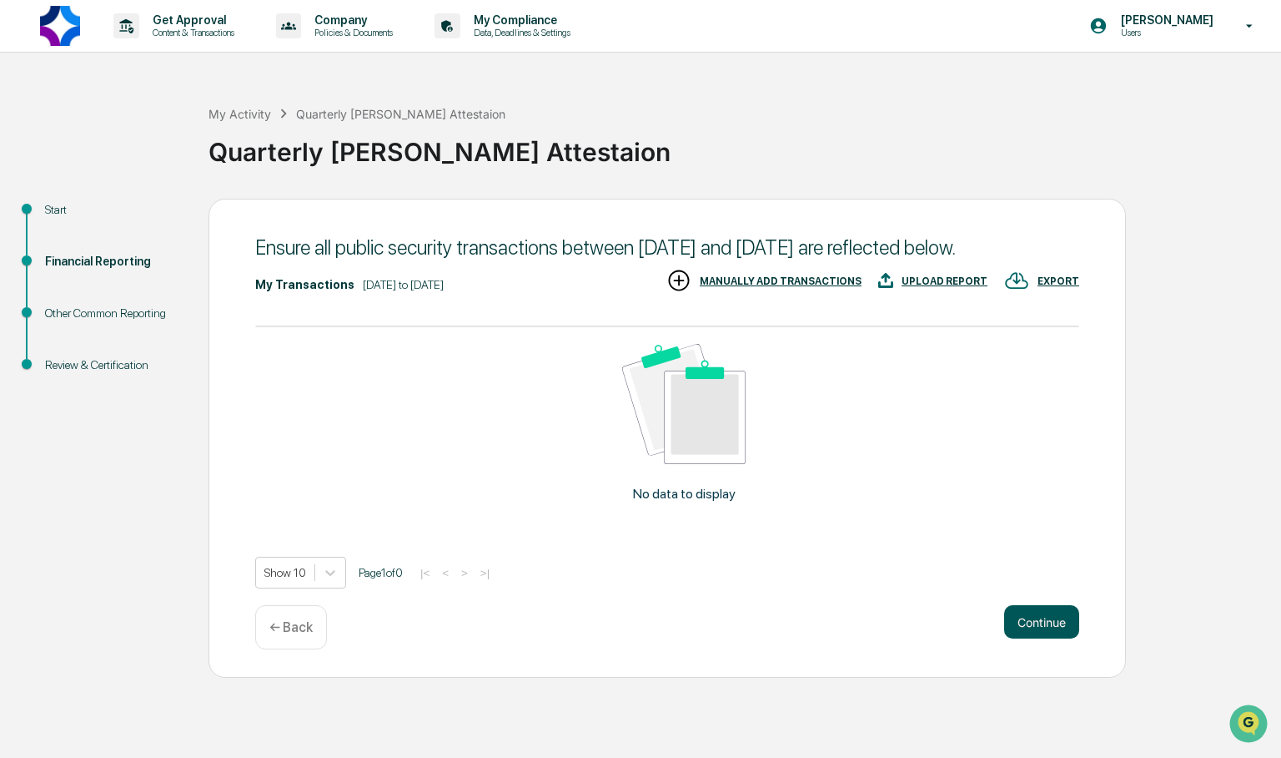
click at [1048, 638] on button "Continue" at bounding box center [1041, 621] width 75 height 33
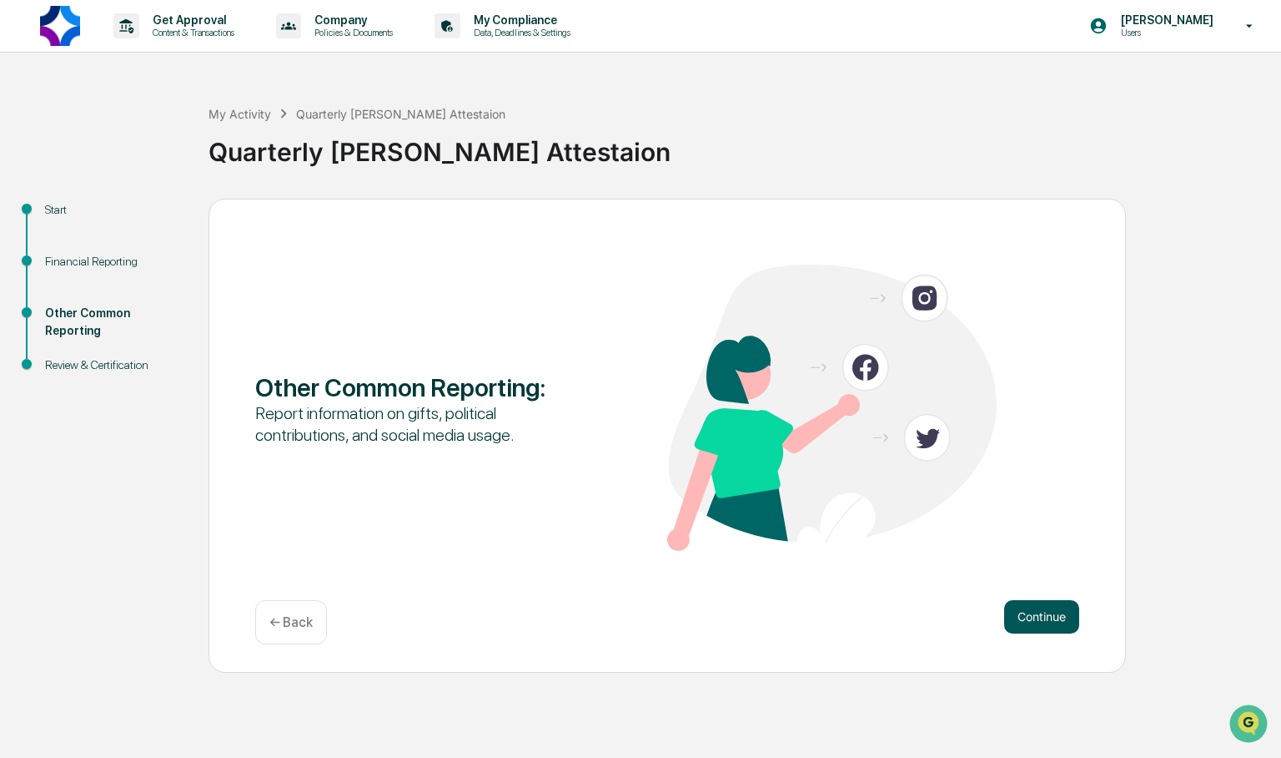
click at [1057, 611] on button "Continue" at bounding box center [1041, 616] width 75 height 33
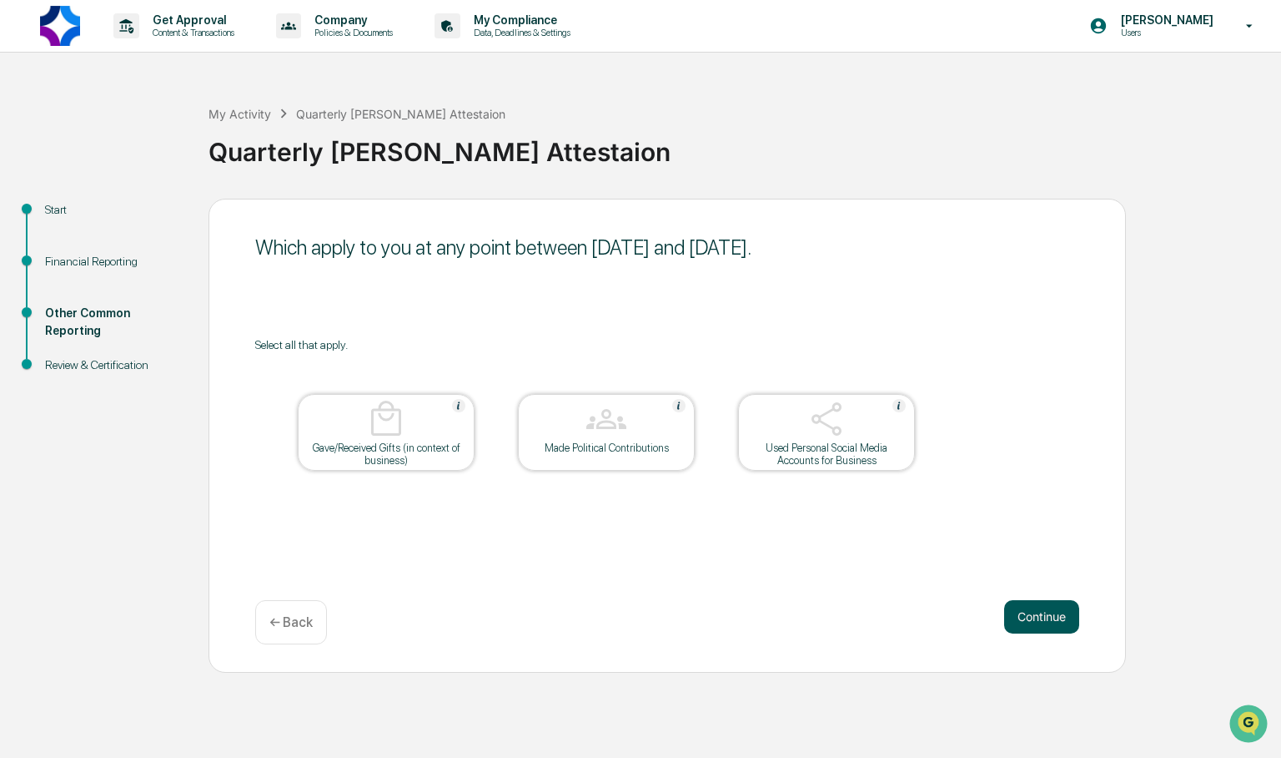
click at [1054, 613] on button "Continue" at bounding box center [1041, 616] width 75 height 33
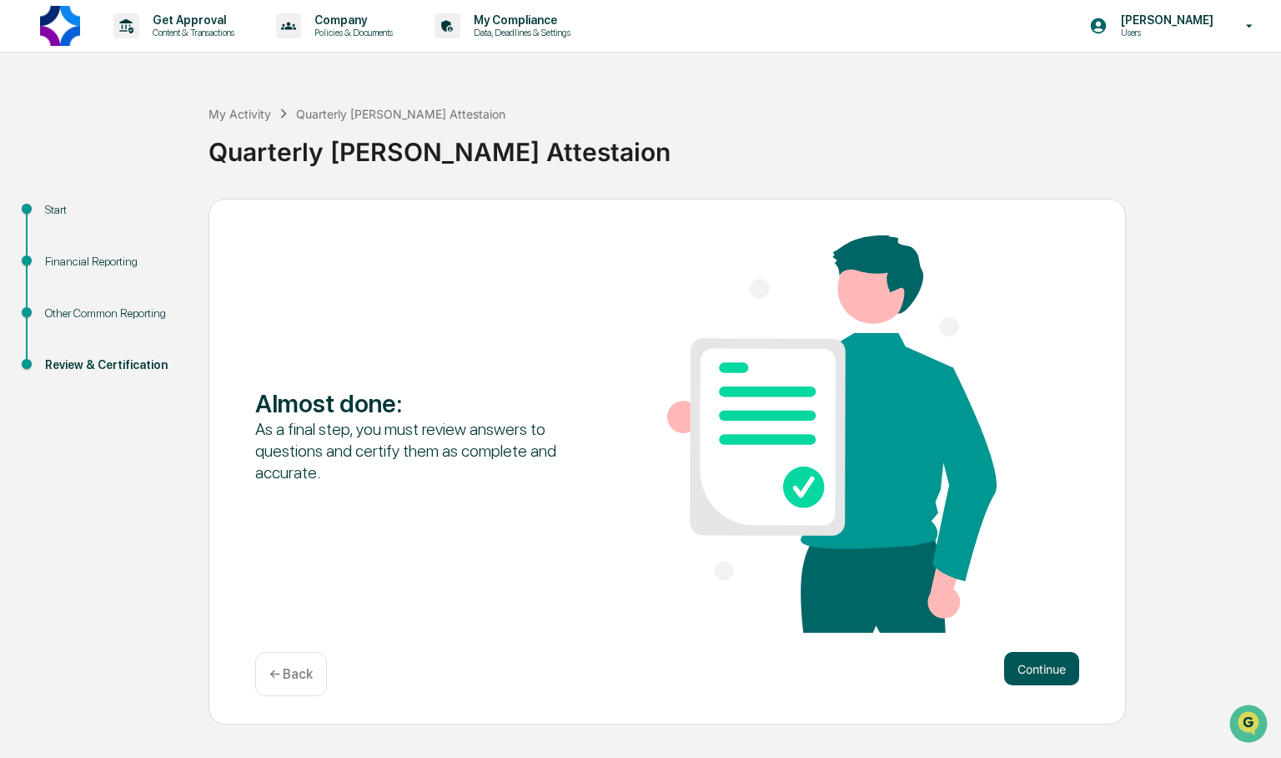
click at [1046, 668] on button "Continue" at bounding box center [1041, 668] width 75 height 33
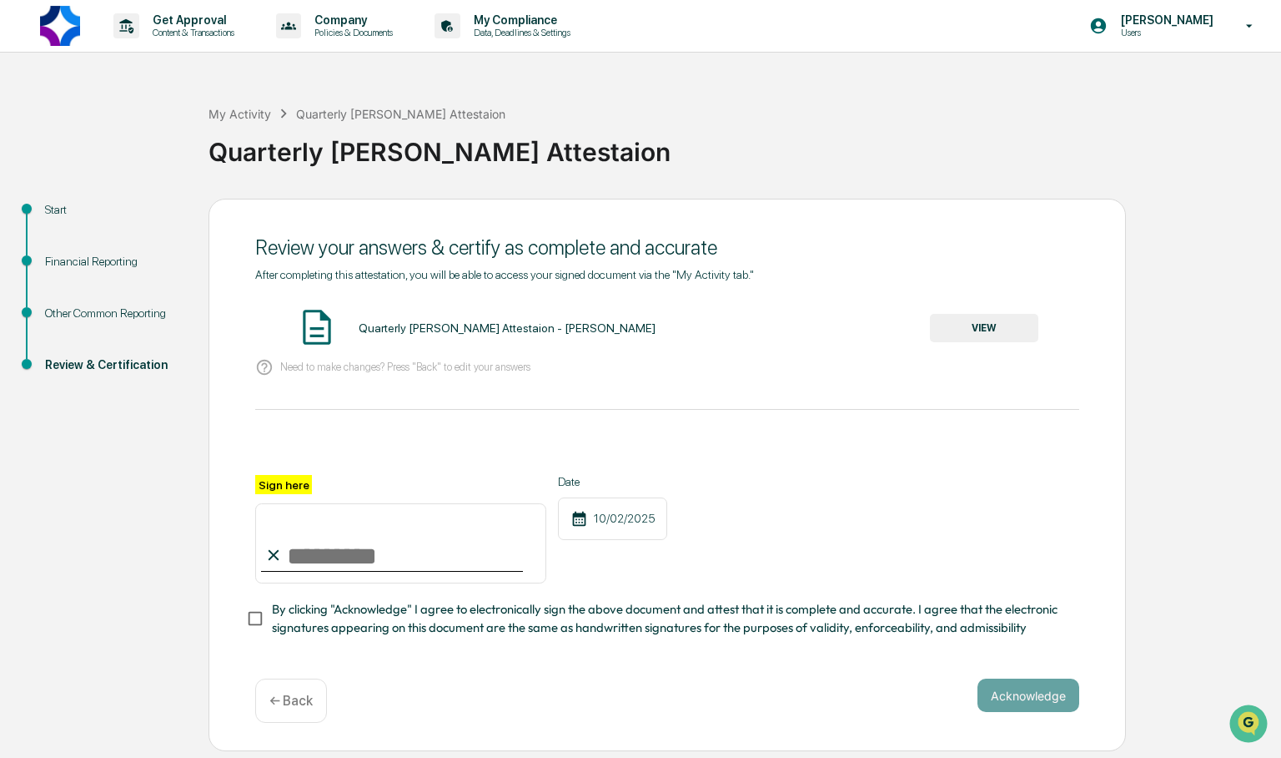
click at [1016, 328] on button "VIEW" at bounding box center [984, 328] width 108 height 28
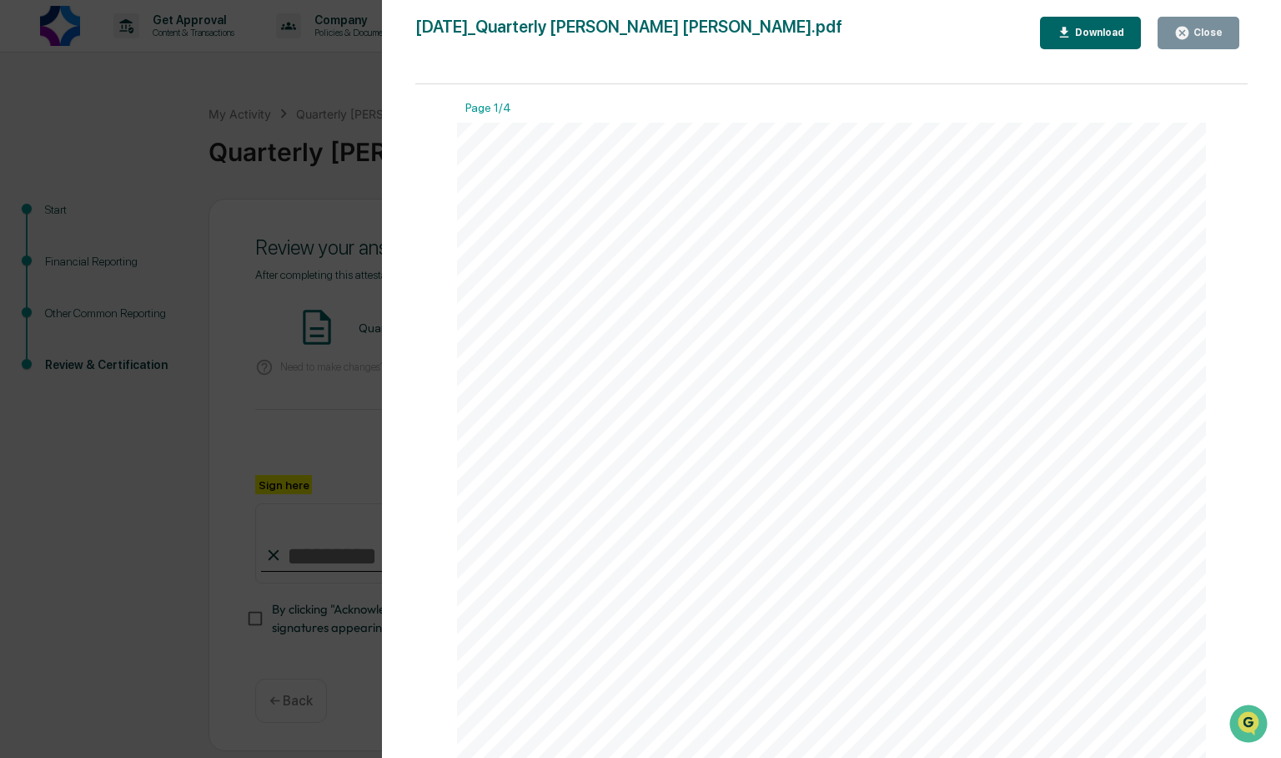
click at [1210, 23] on button "Close" at bounding box center [1199, 33] width 82 height 33
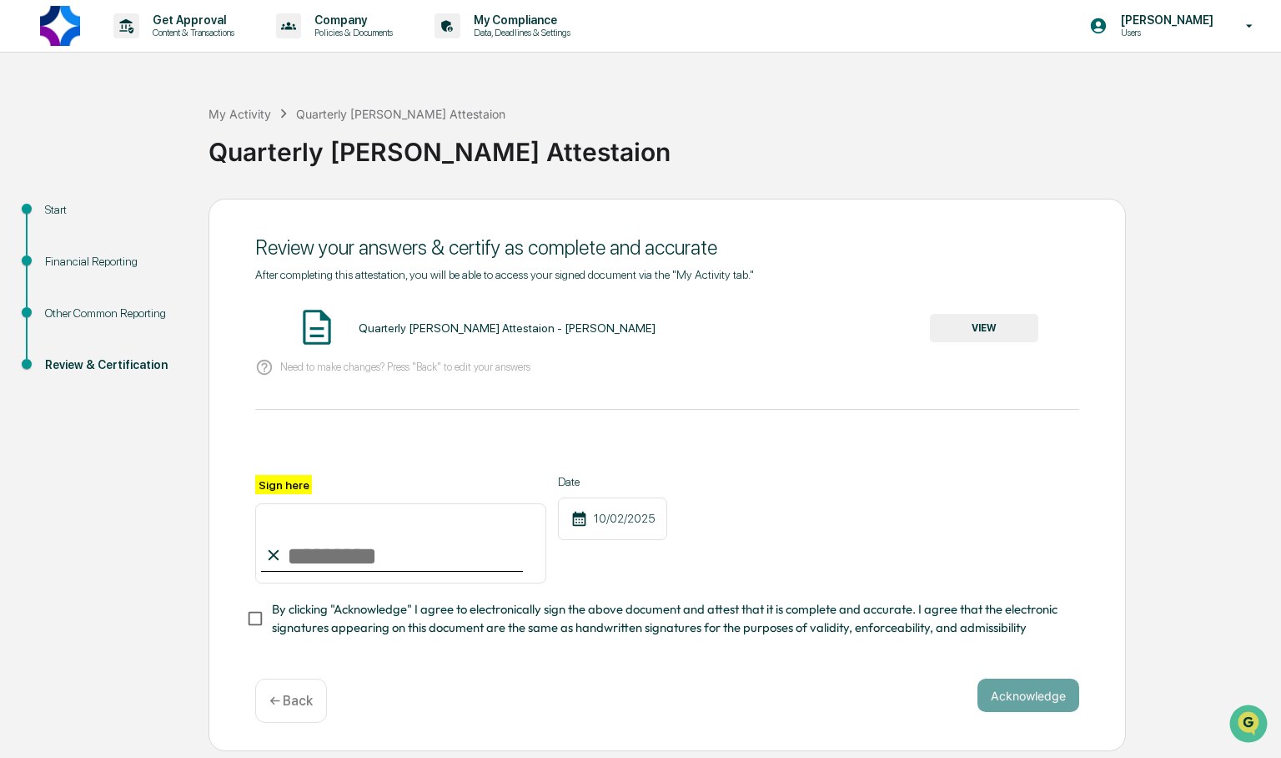
click at [313, 556] on input "Sign here" at bounding box center [400, 543] width 291 height 80
type input "**********"
click at [1056, 701] on button "Acknowledge" at bounding box center [1029, 694] width 102 height 33
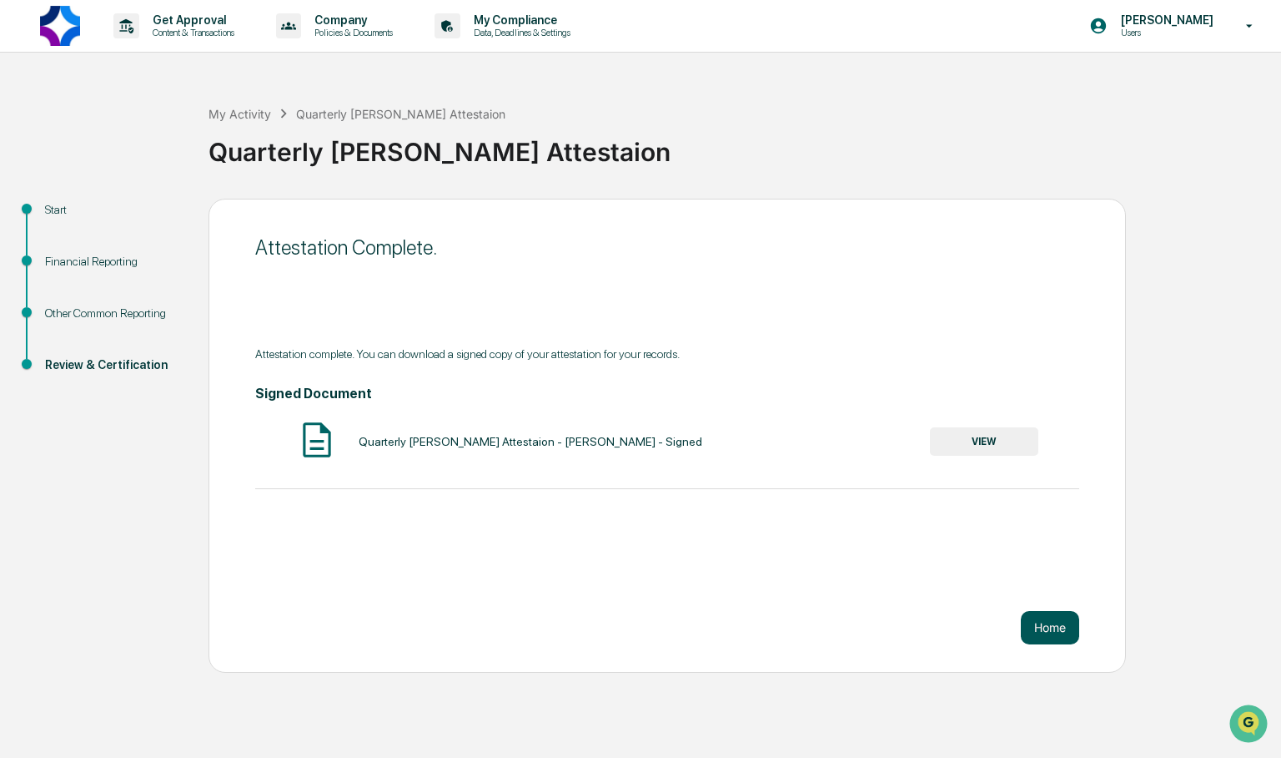
click at [1052, 626] on button "Home" at bounding box center [1050, 627] width 58 height 33
